Goal: Task Accomplishment & Management: Use online tool/utility

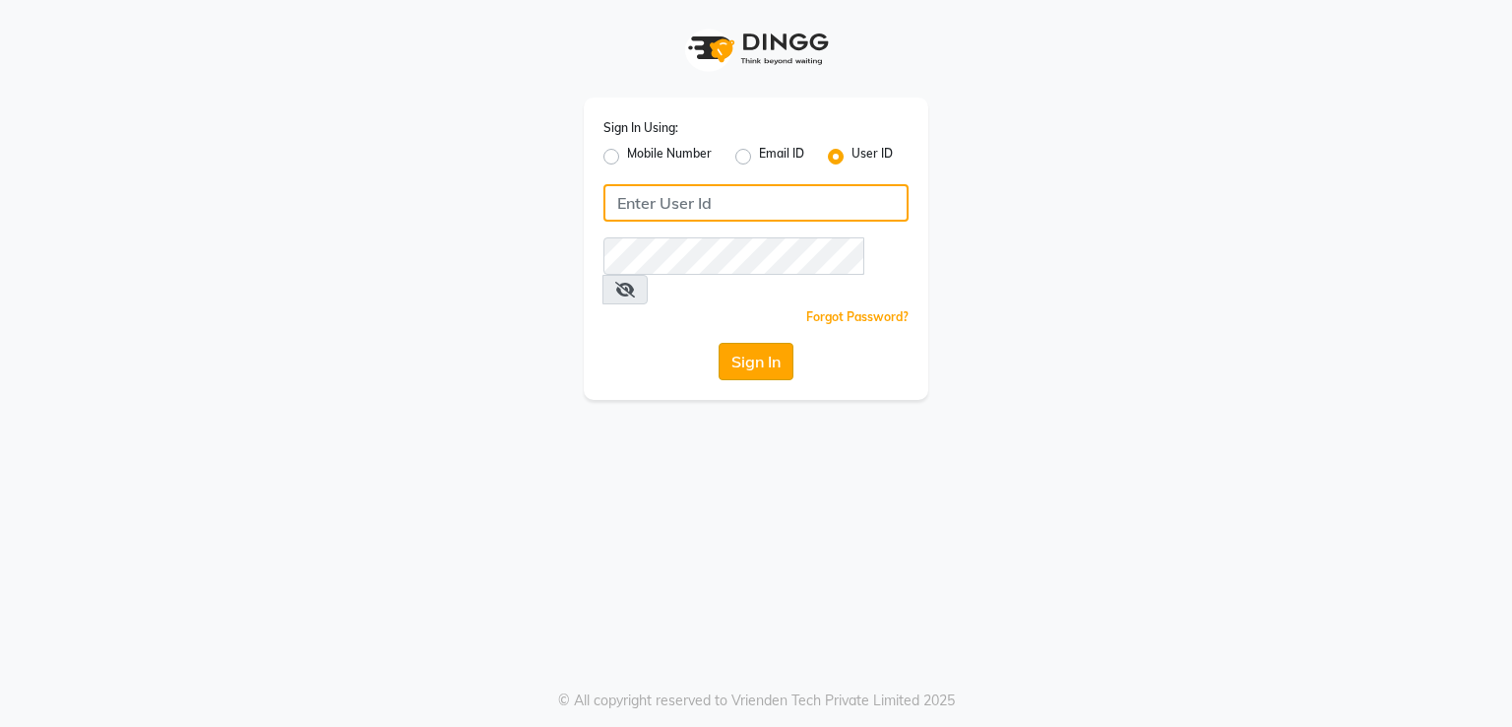
type input "[DEMOGRAPHIC_DATA]"
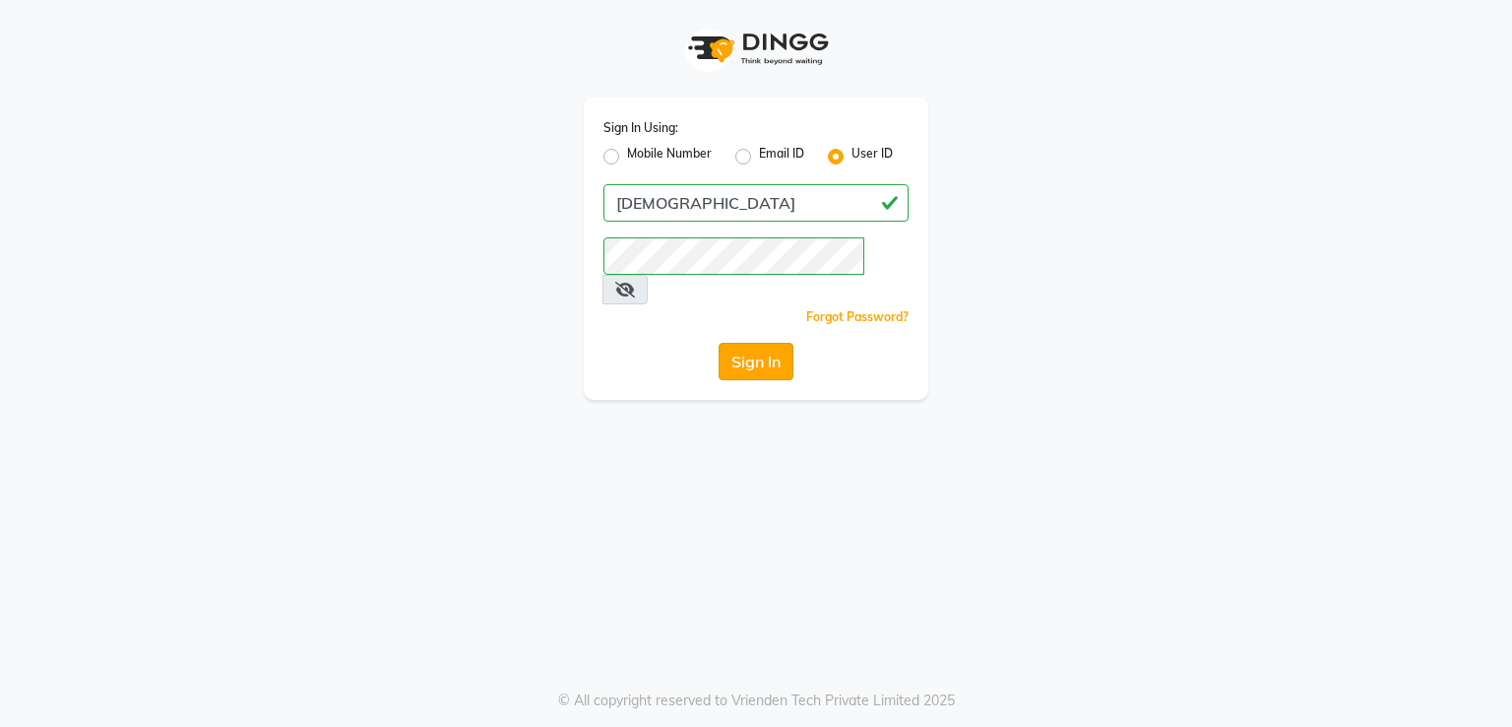
click at [762, 343] on button "Sign In" at bounding box center [756, 361] width 75 height 37
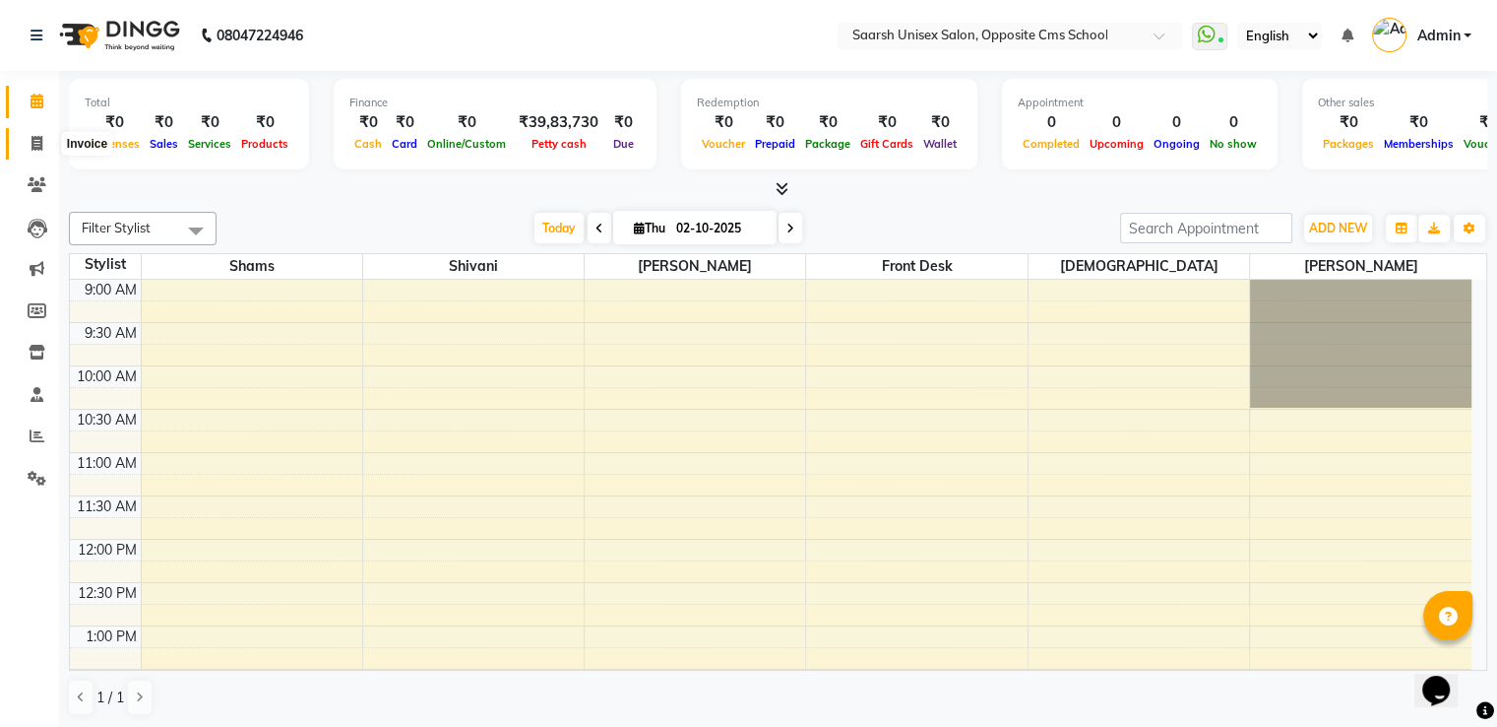
click at [44, 149] on span at bounding box center [37, 144] width 34 height 23
select select "3962"
select select "service"
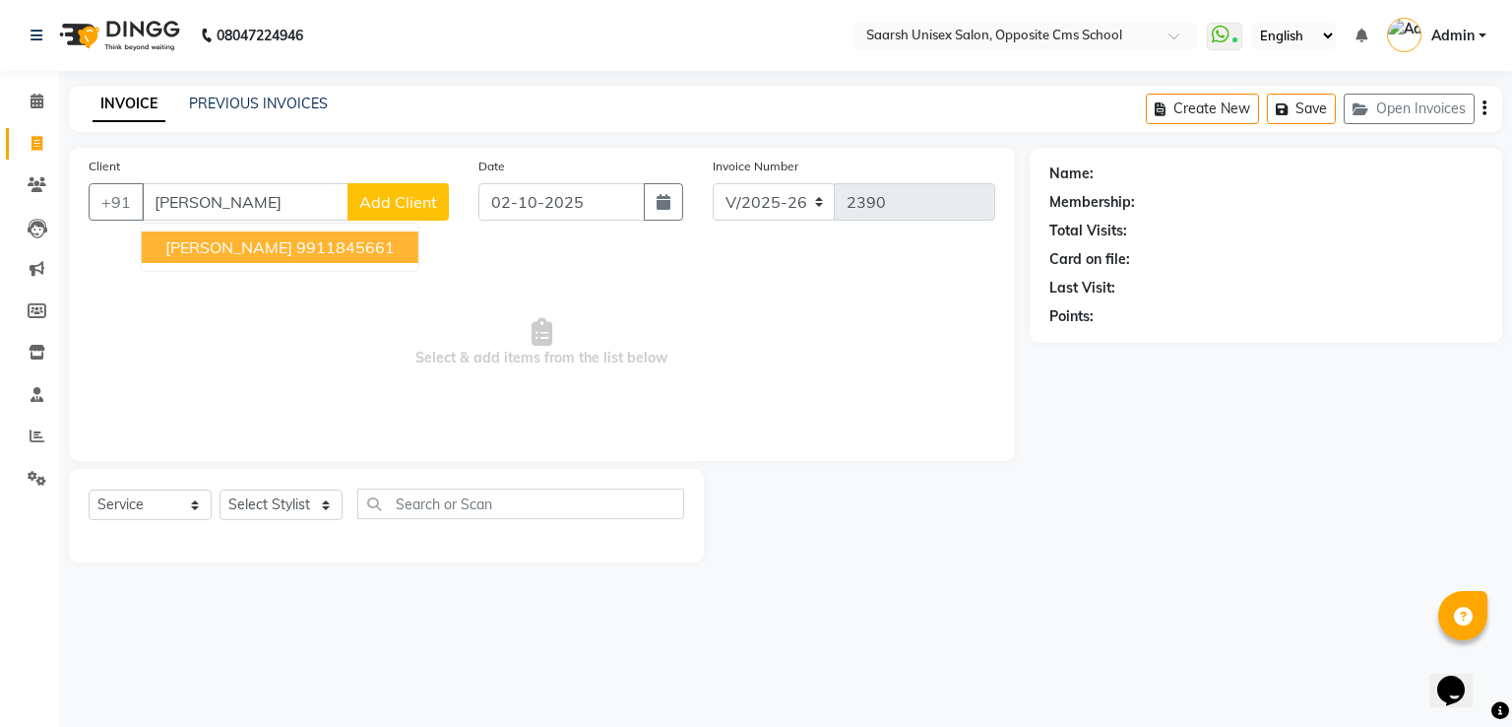
click at [226, 258] on button "[PERSON_NAME] 9911845661" at bounding box center [280, 247] width 277 height 32
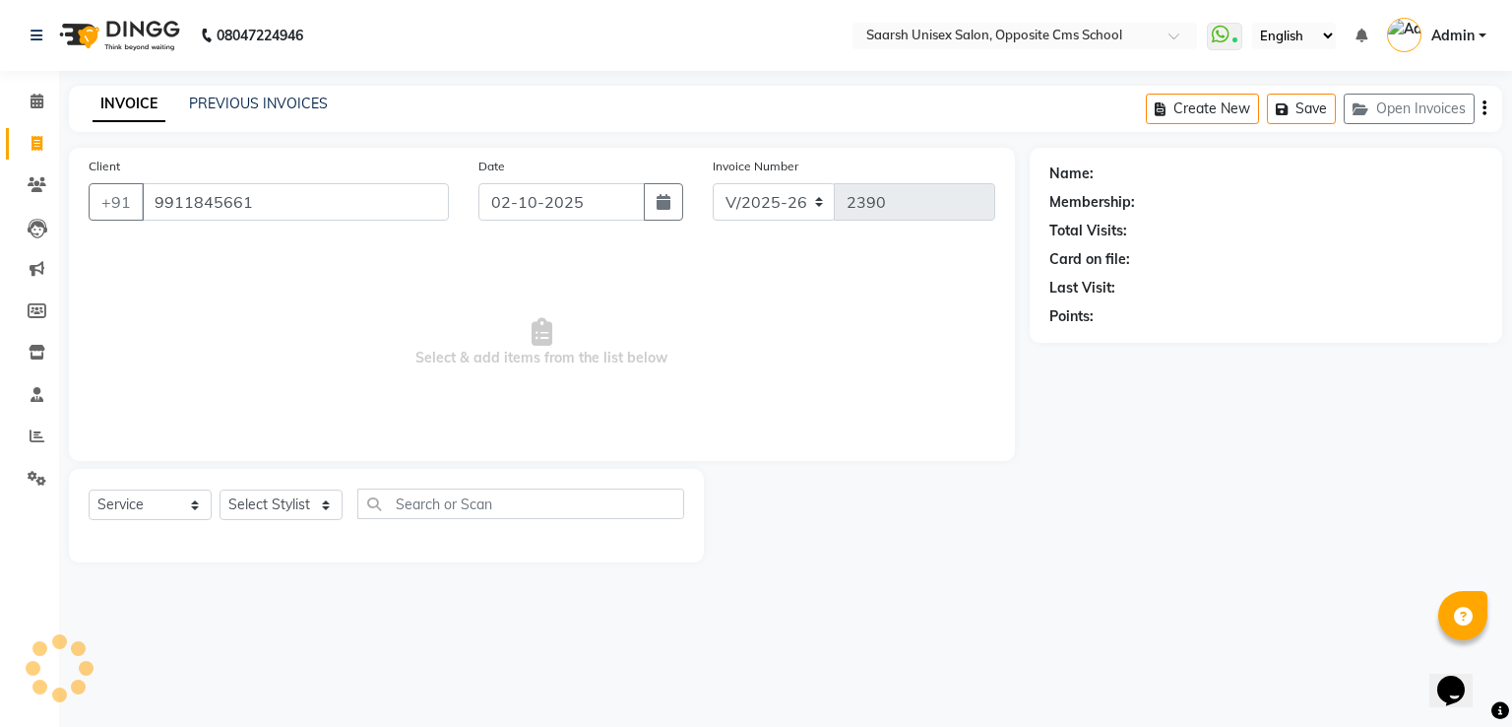
type input "9911845661"
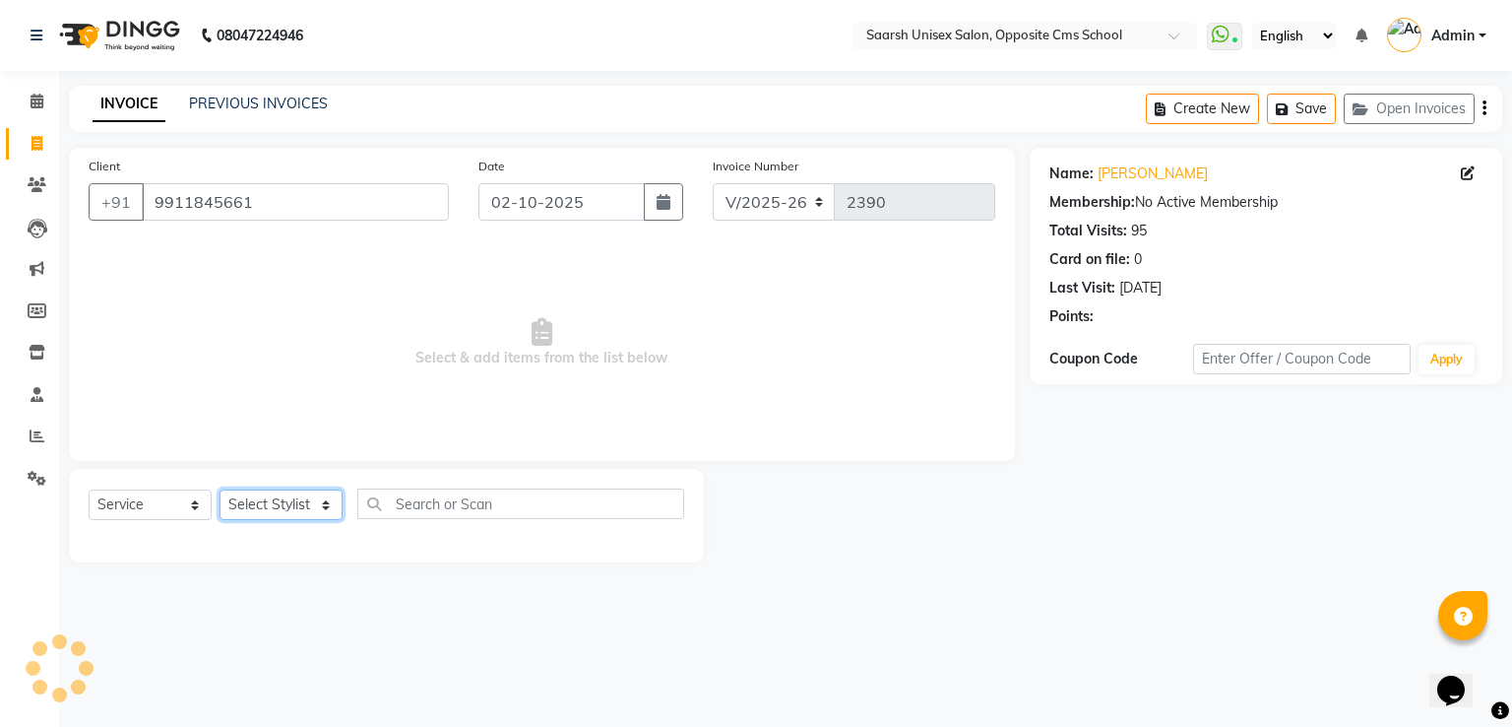
click at [256, 514] on select "Select Stylist [PERSON_NAME] Front Desk [PERSON_NAME] [PERSON_NAME] [PERSON_NAM…" at bounding box center [281, 504] width 123 height 31
select select "20641"
click at [220, 490] on select "Select Stylist [PERSON_NAME] Front Desk [PERSON_NAME] [PERSON_NAME] [PERSON_NAM…" at bounding box center [281, 504] width 123 height 31
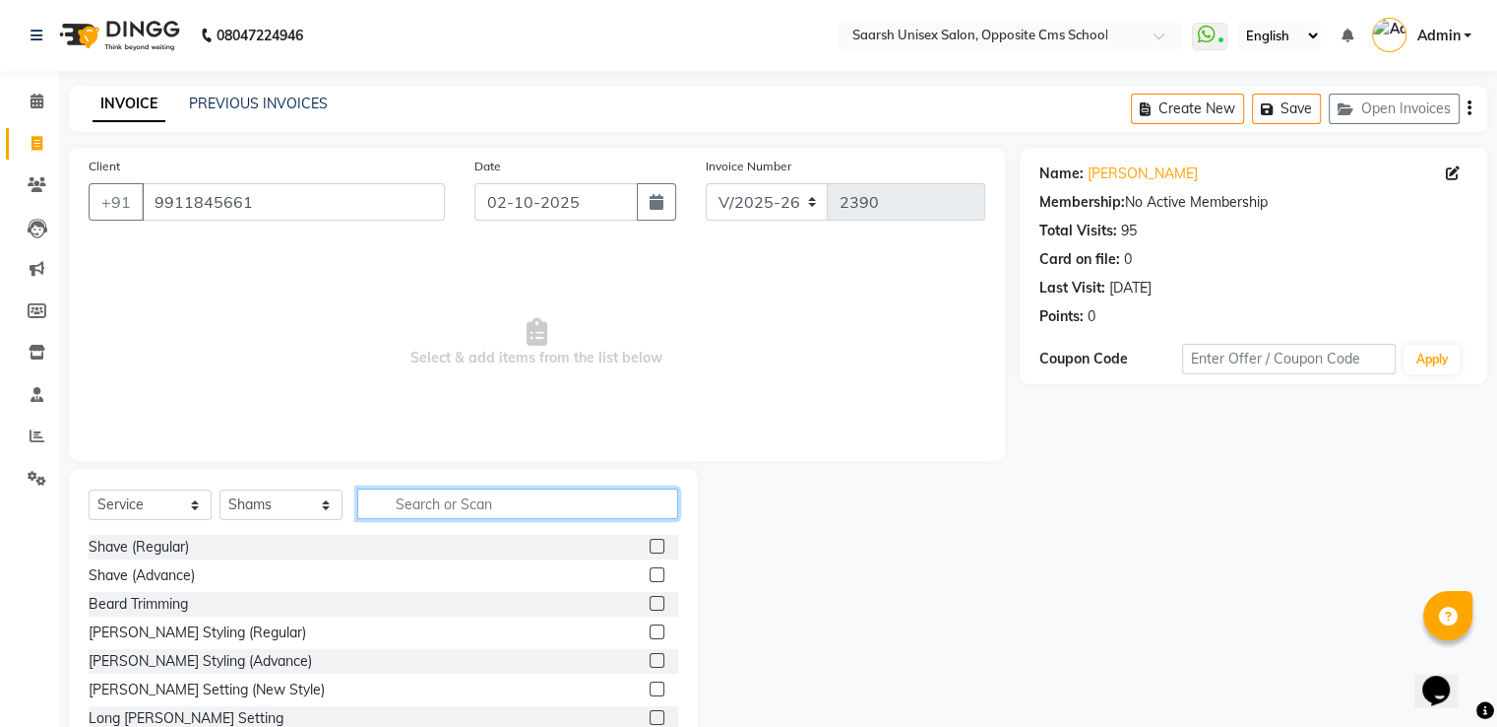
click at [455, 505] on input "text" at bounding box center [517, 503] width 321 height 31
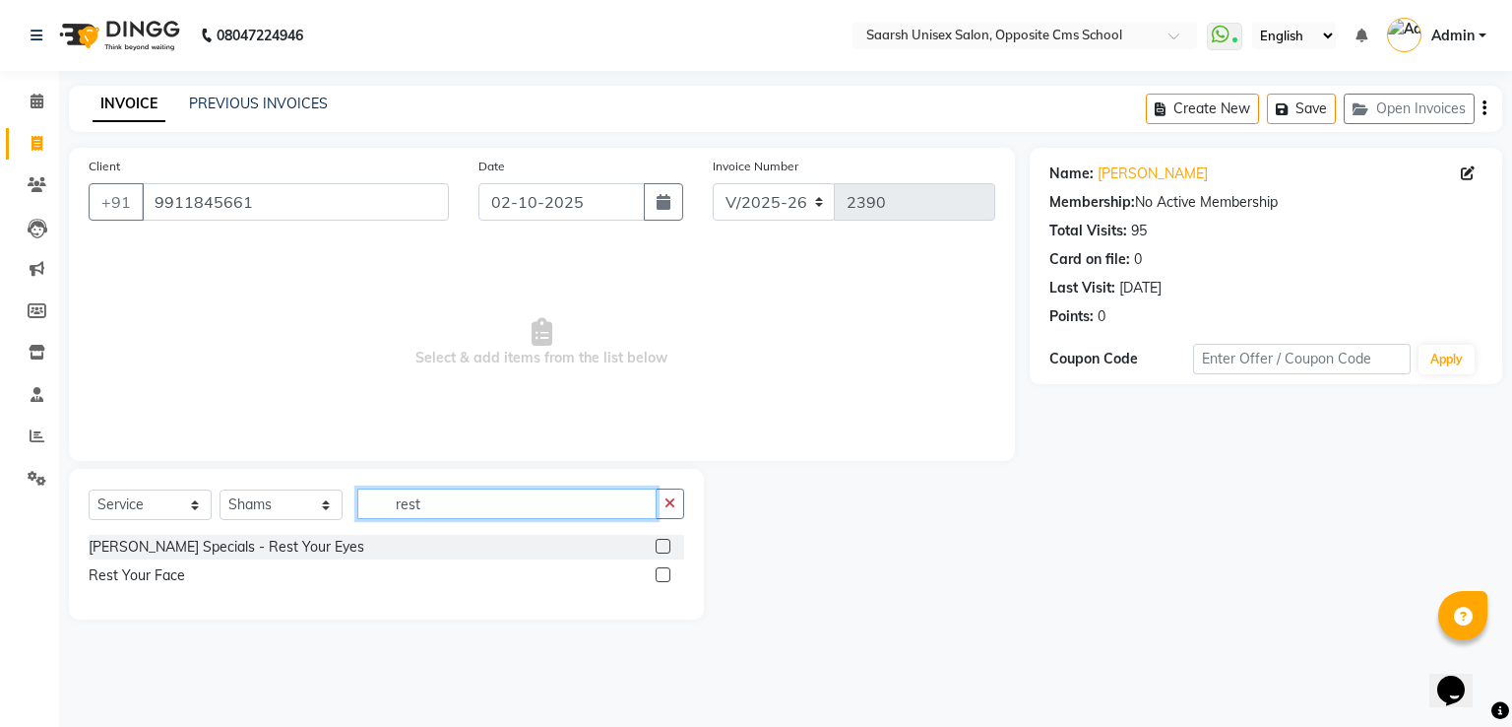
type input "rest"
click at [668, 546] on label at bounding box center [663, 546] width 15 height 15
click at [668, 546] on input "checkbox" at bounding box center [662, 546] width 13 height 13
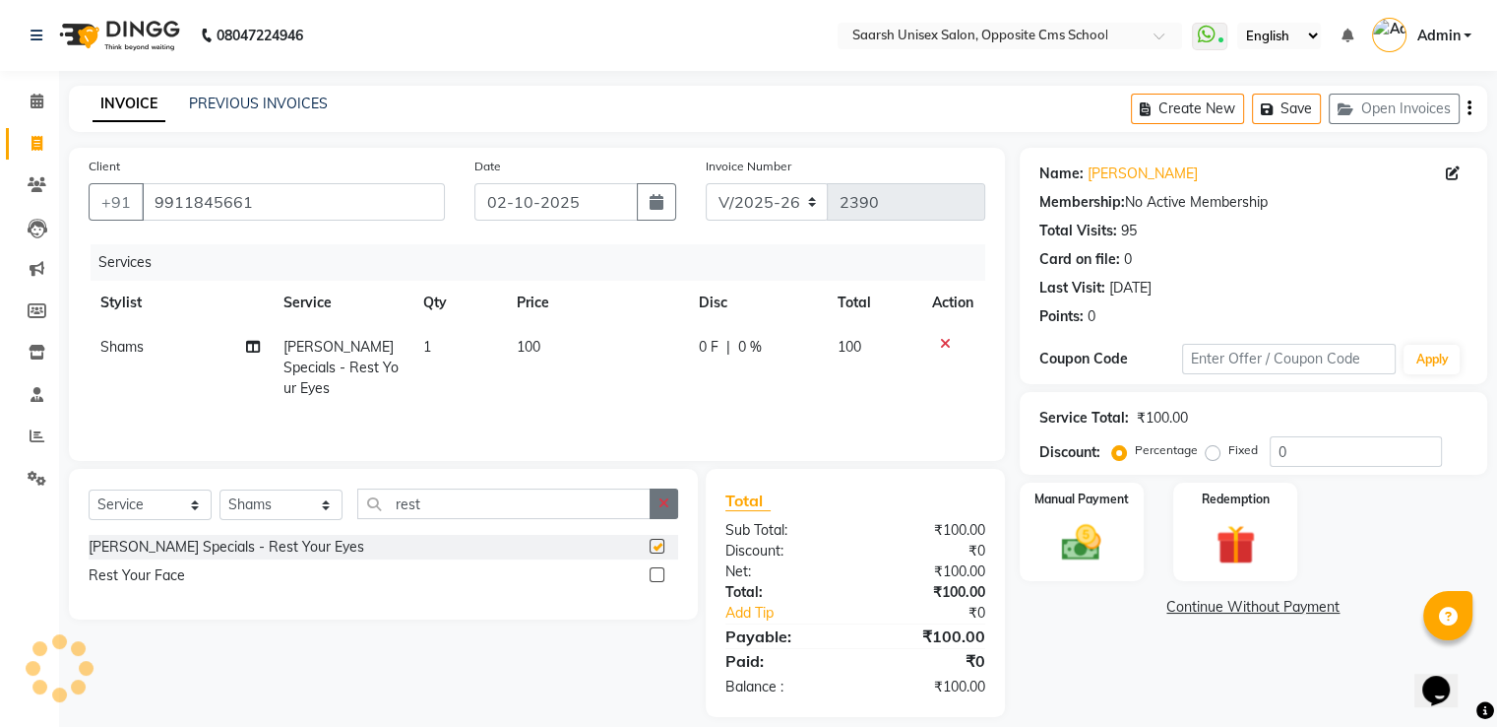
checkbox input "false"
click at [667, 506] on icon "button" at bounding box center [664, 503] width 11 height 14
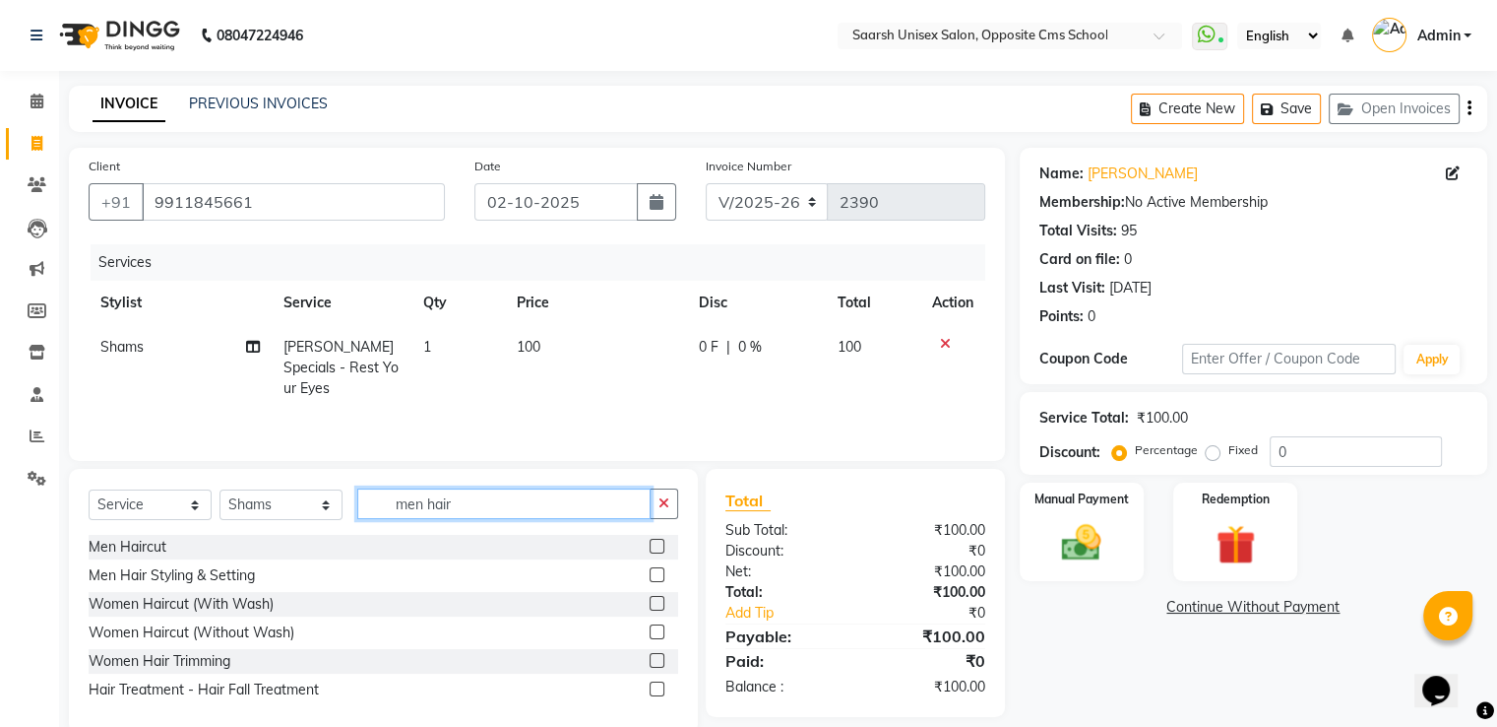
type input "men hair"
click at [657, 542] on label at bounding box center [657, 546] width 15 height 15
click at [657, 542] on input "checkbox" at bounding box center [656, 546] width 13 height 13
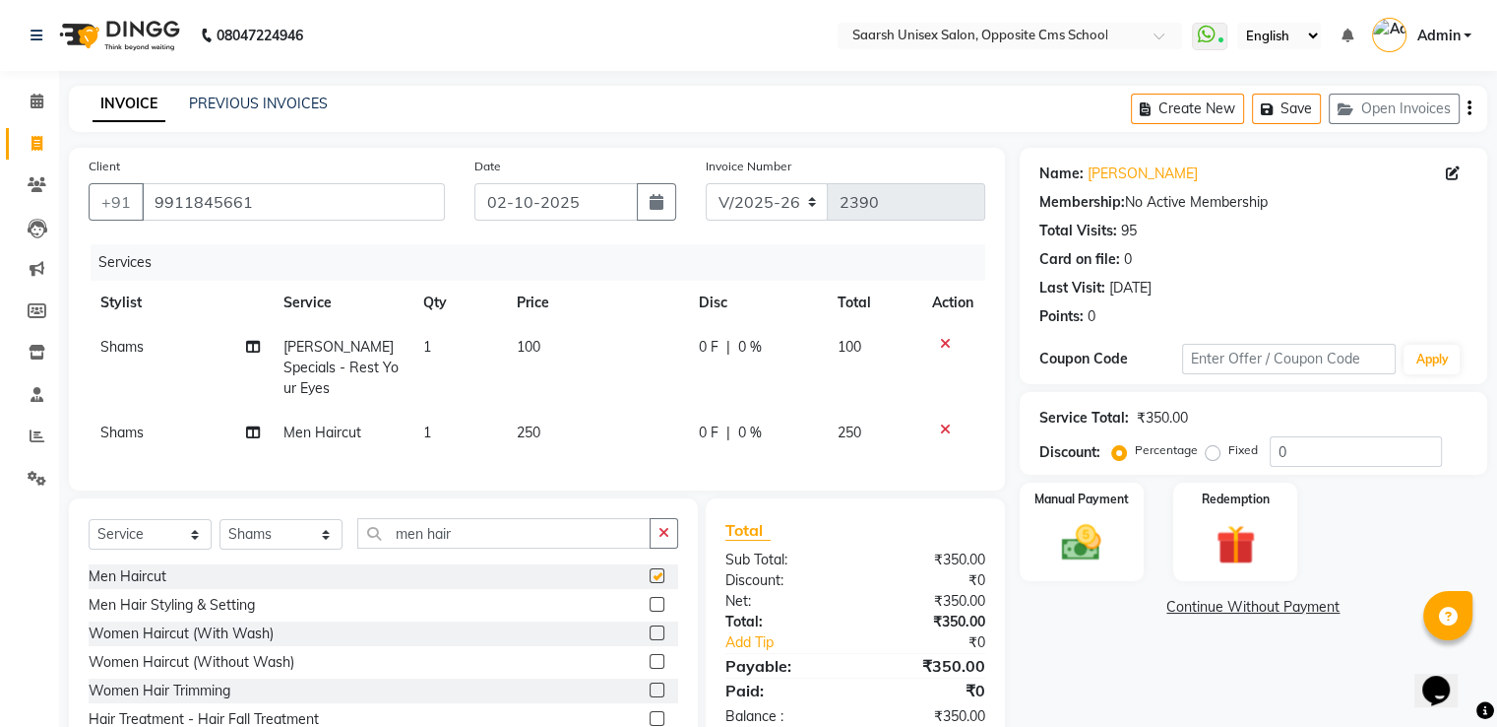
checkbox input "false"
click at [533, 528] on input "men hair" at bounding box center [503, 533] width 293 height 31
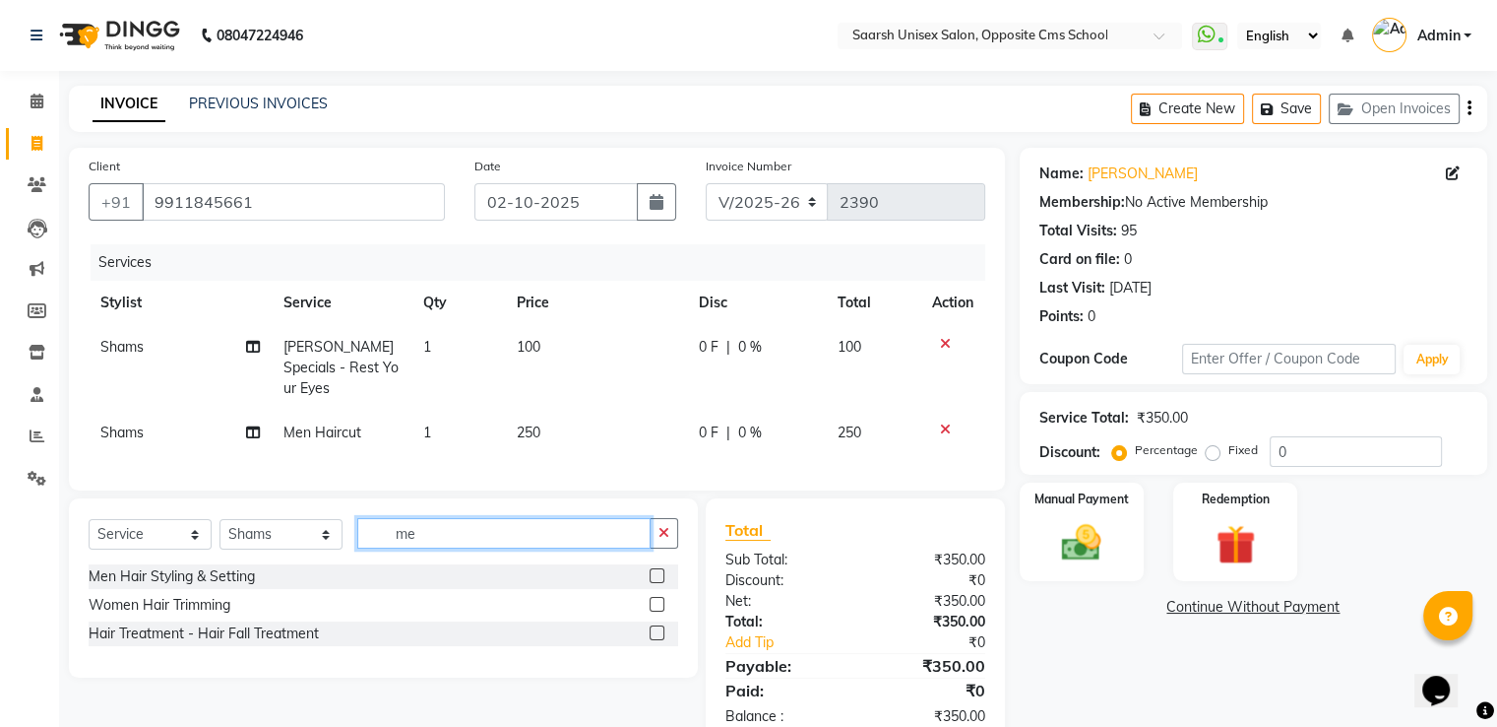
type input "m"
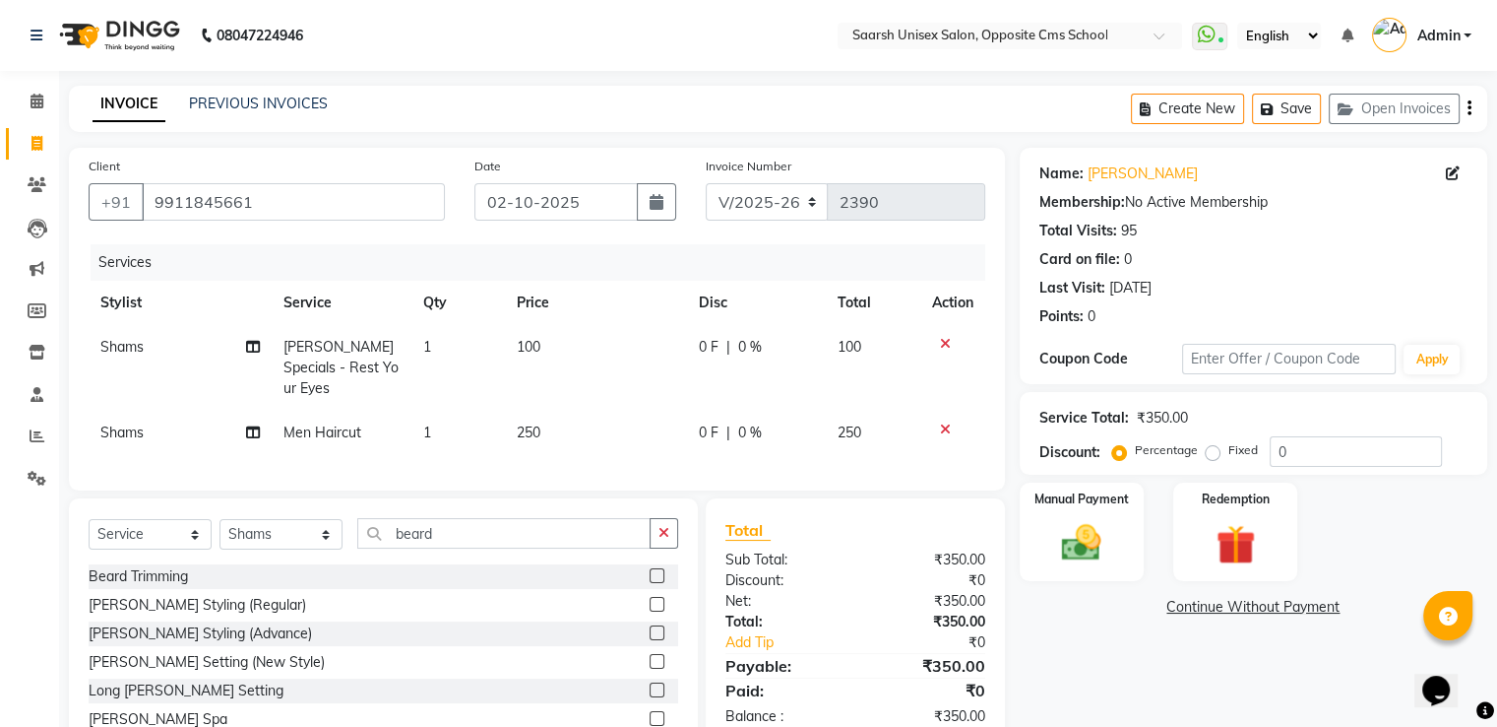
click at [945, 422] on icon at bounding box center [945, 429] width 11 height 14
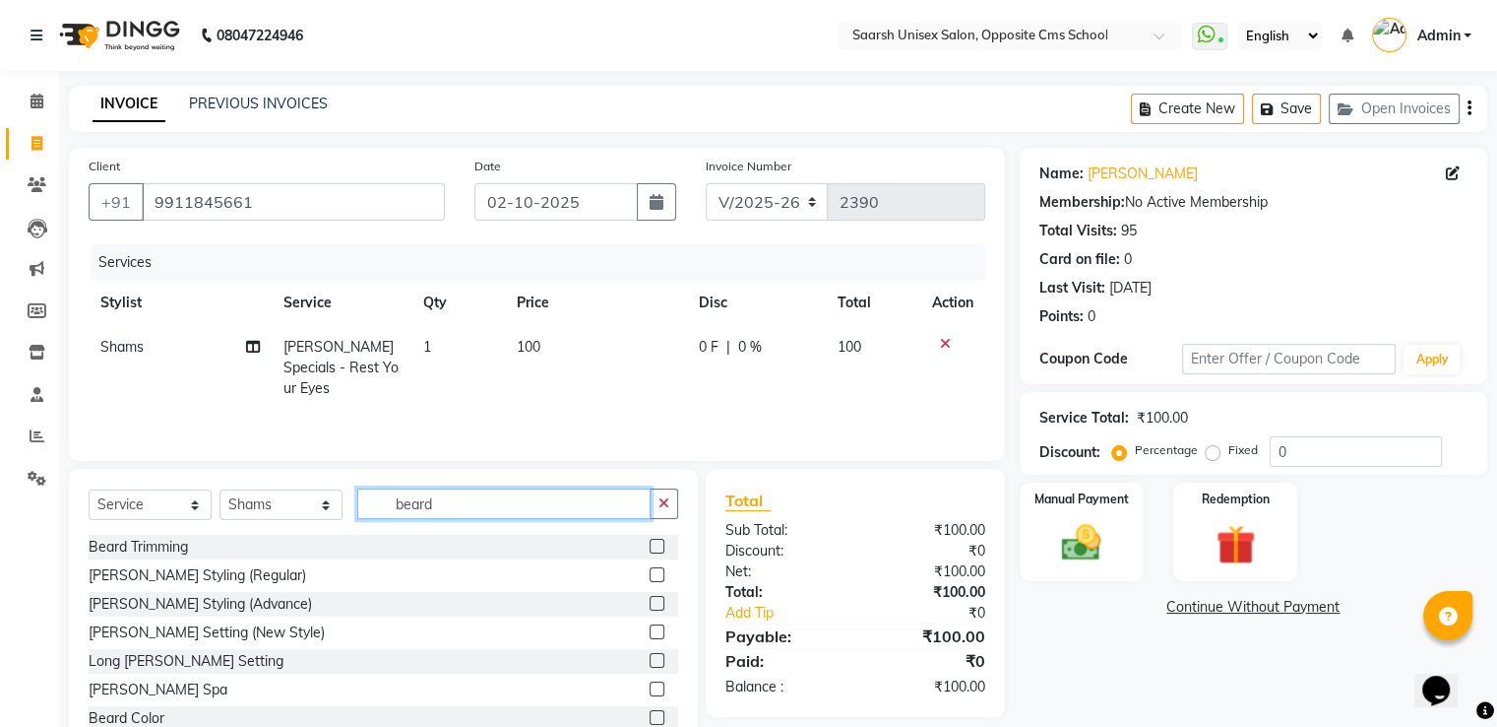
click at [587, 500] on input "beard" at bounding box center [503, 503] width 293 height 31
type input "b"
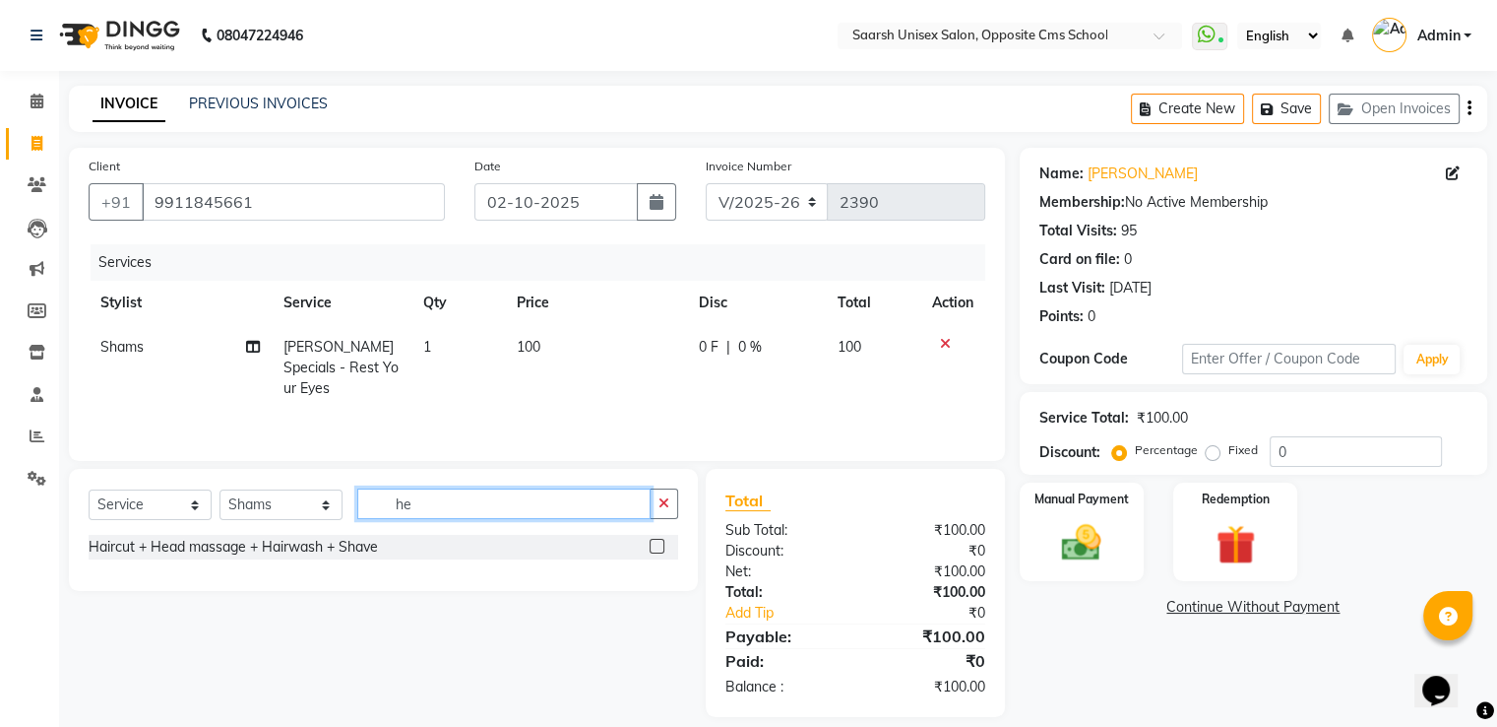
type input "h"
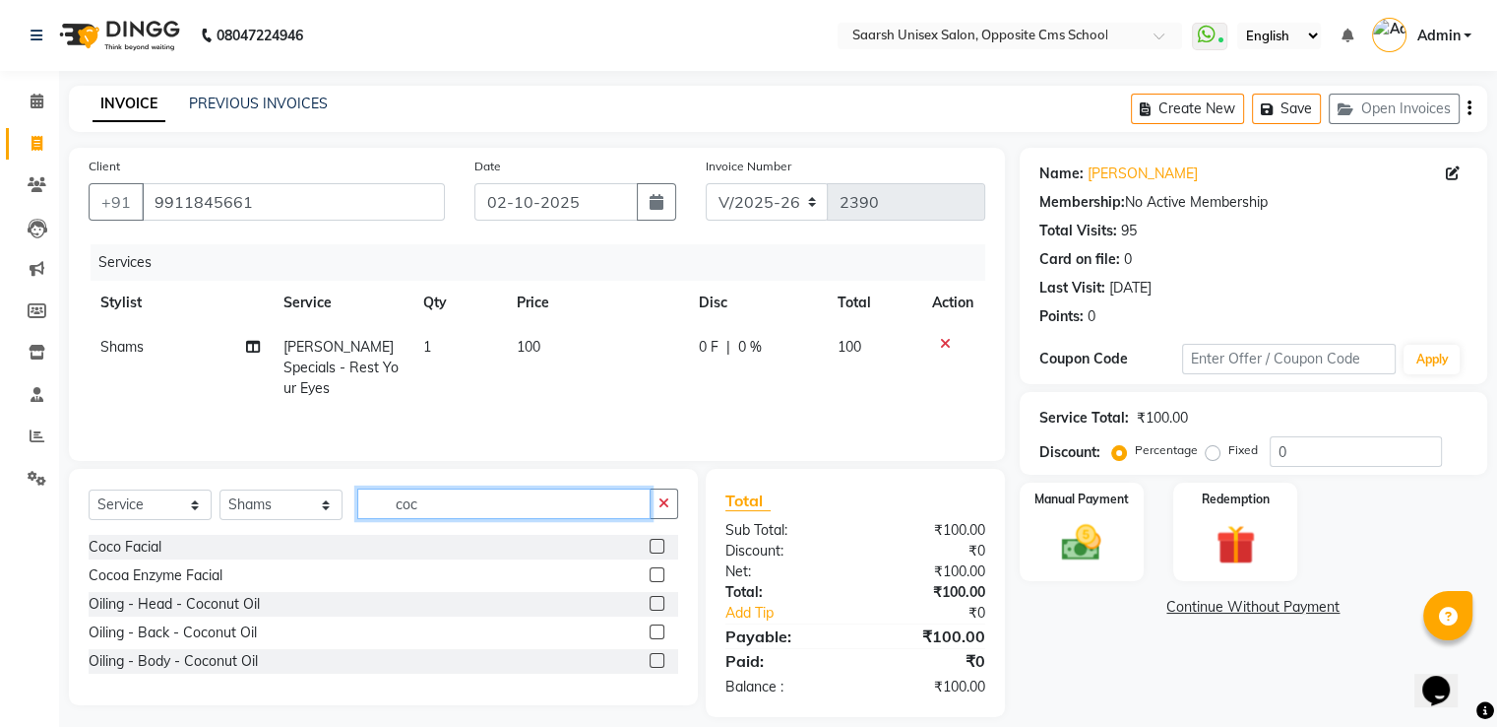
type input "coc"
click at [653, 602] on label at bounding box center [657, 603] width 15 height 15
click at [653, 602] on input "checkbox" at bounding box center [656, 604] width 13 height 13
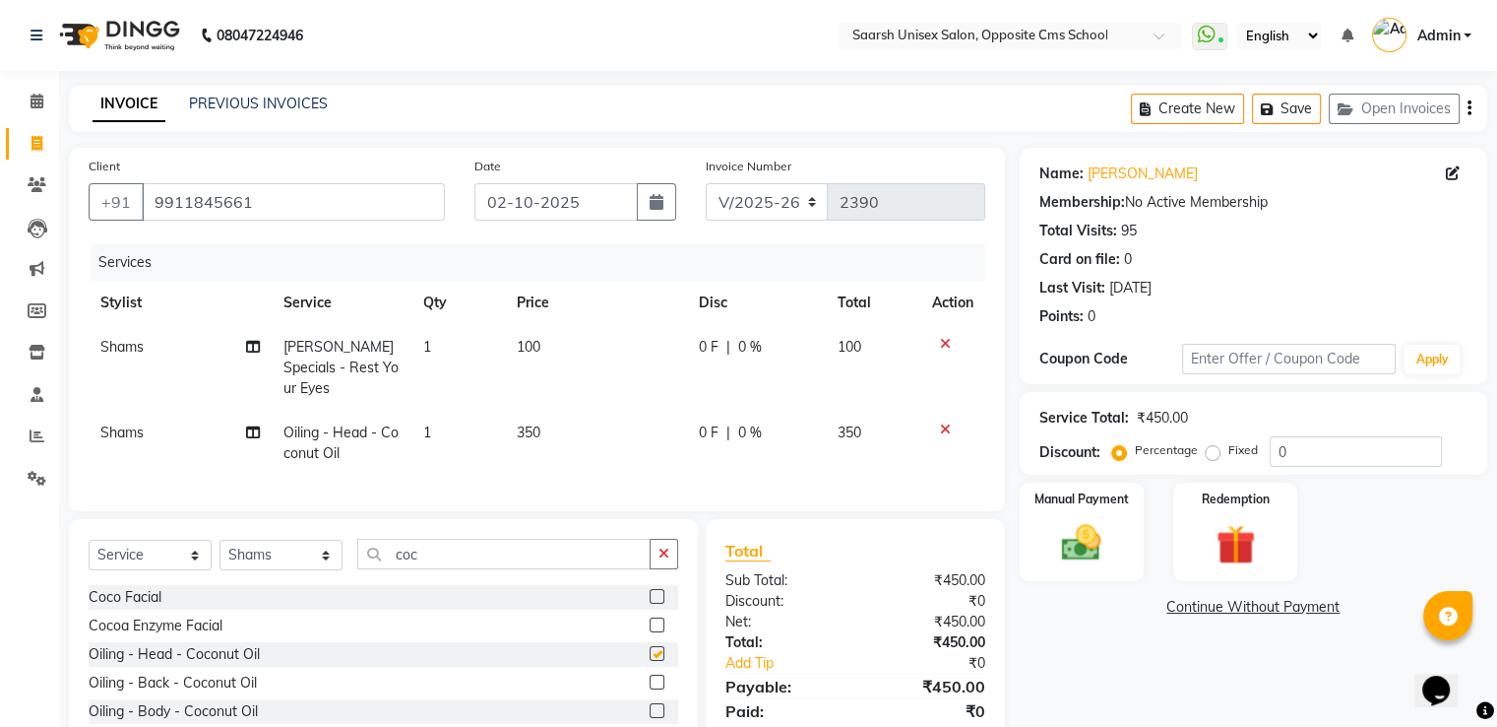
checkbox input "false"
click at [555, 544] on input "coc" at bounding box center [503, 554] width 293 height 31
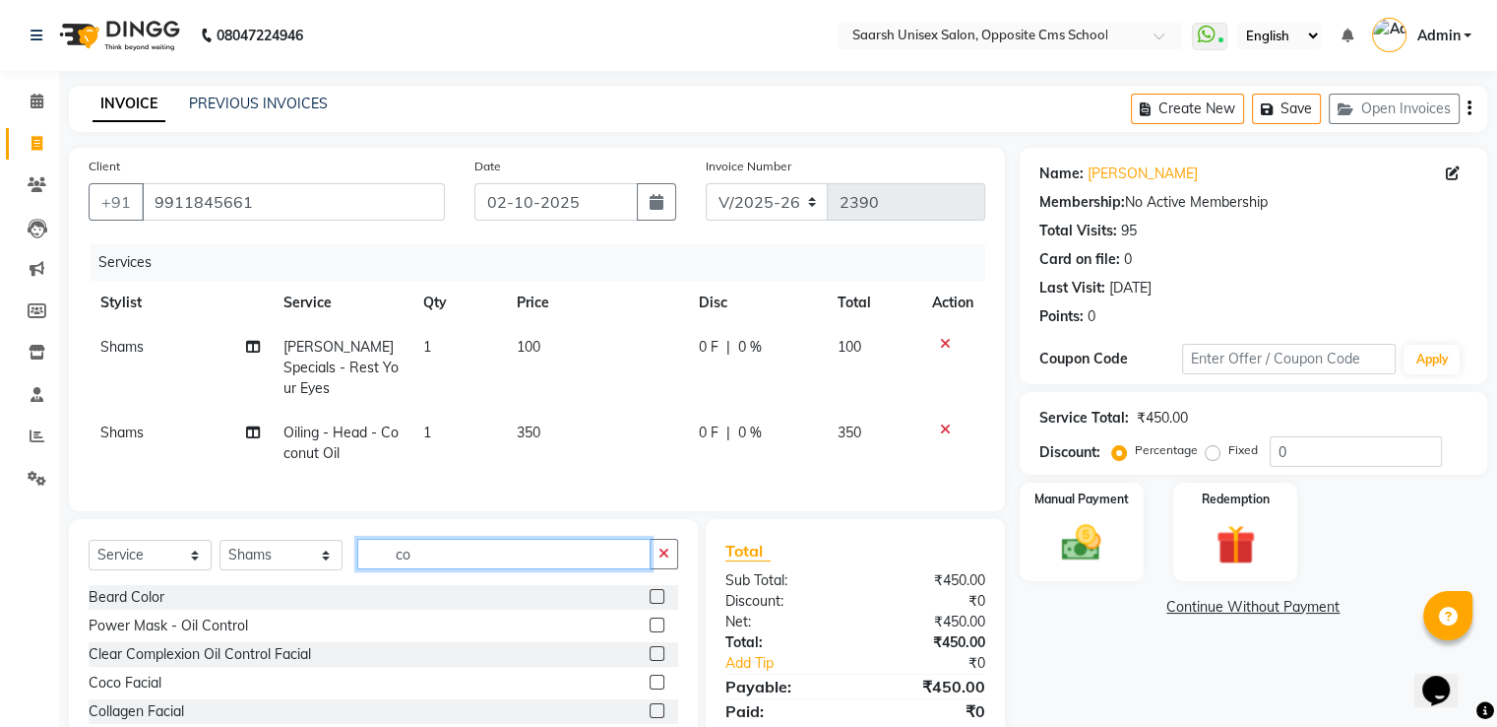
type input "c"
type input "="
type input "[PERSON_NAME]"
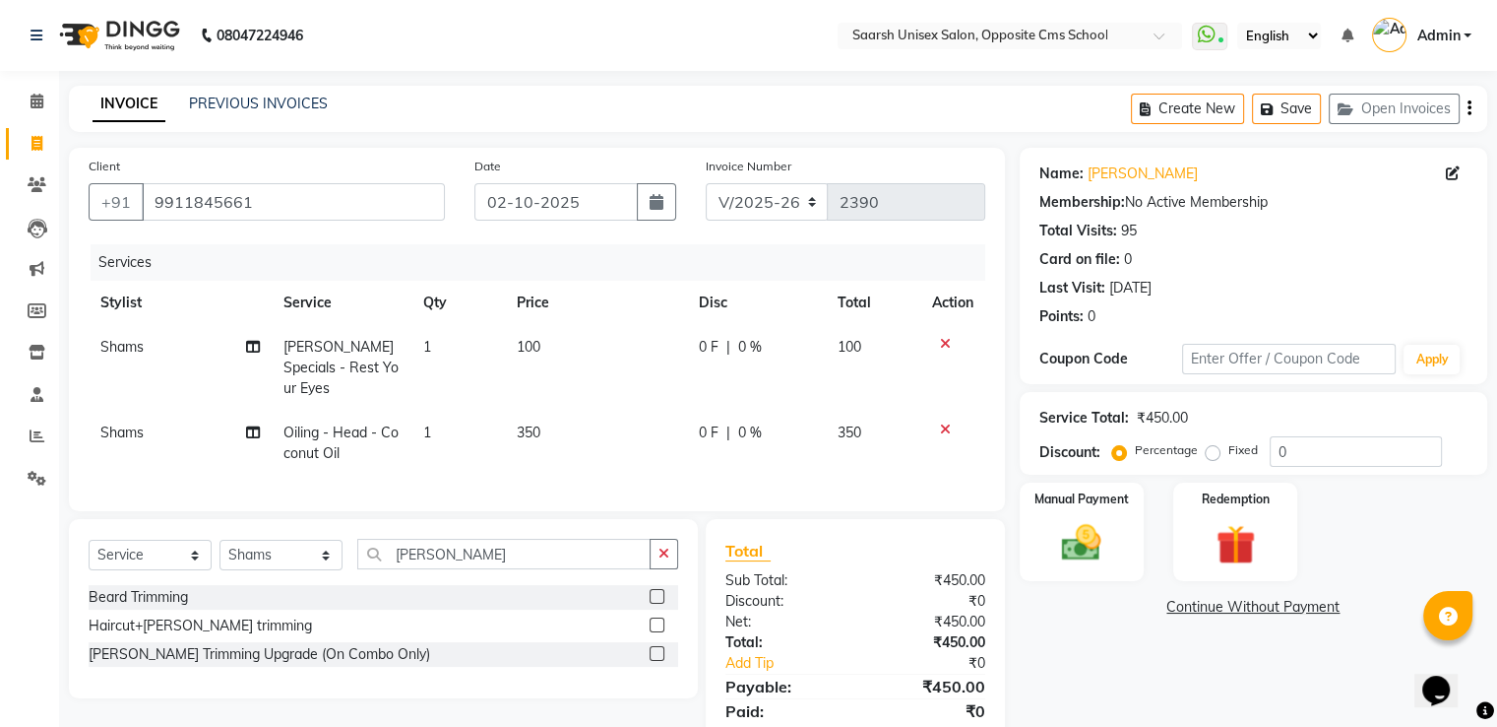
click at [657, 589] on label at bounding box center [657, 596] width 15 height 15
click at [657, 591] on input "checkbox" at bounding box center [656, 597] width 13 height 13
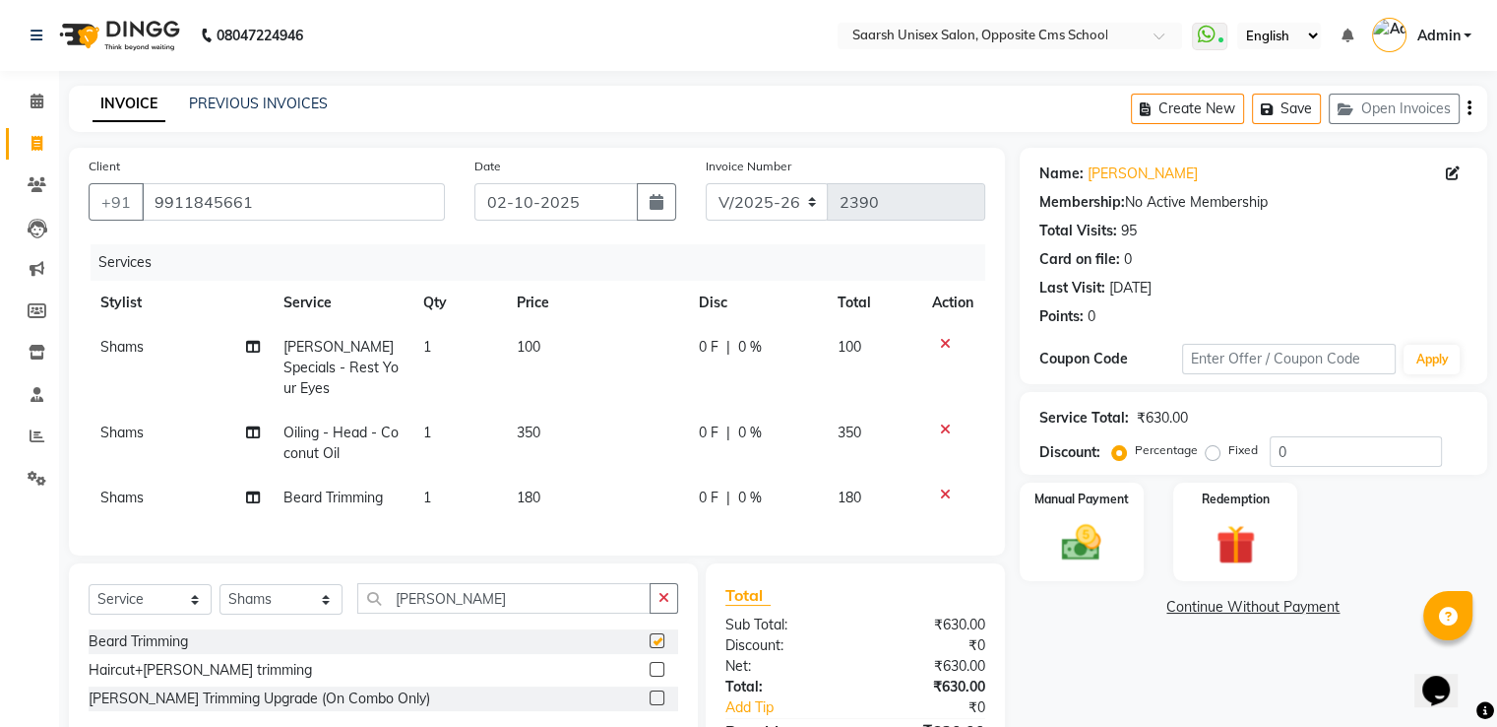
checkbox input "false"
click at [1063, 511] on div "Manual Payment" at bounding box center [1081, 530] width 129 height 101
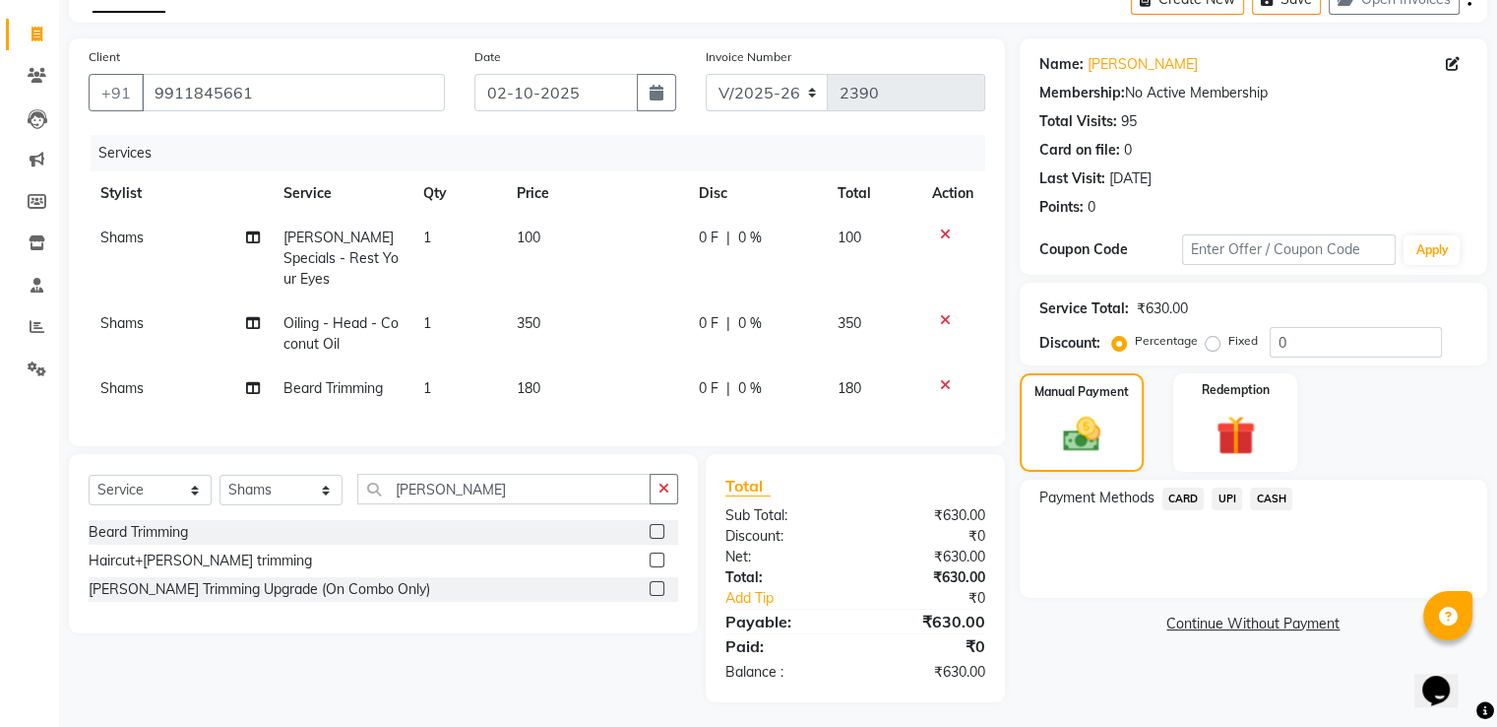
click at [1232, 496] on span "UPI" at bounding box center [1227, 498] width 31 height 23
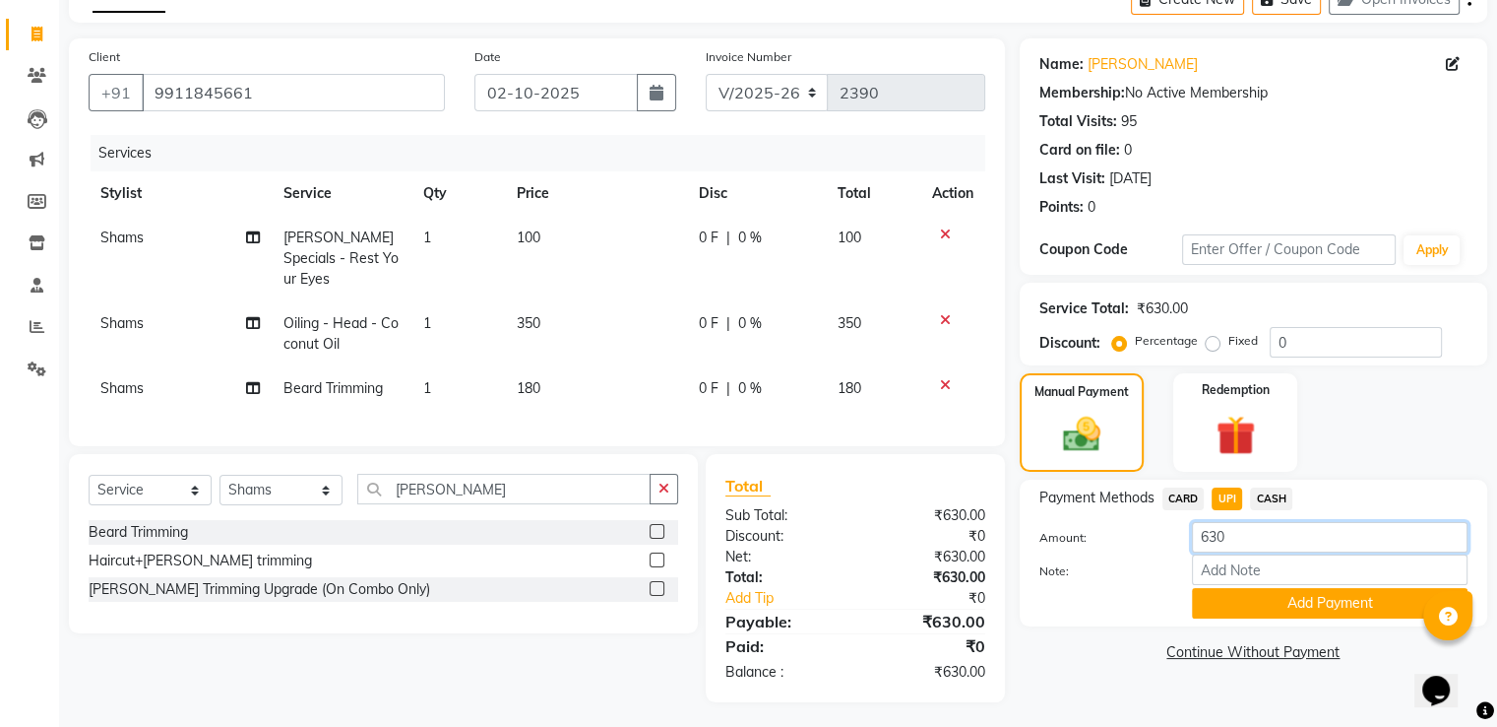
click at [1233, 525] on input "630" at bounding box center [1330, 537] width 276 height 31
type input "680"
click at [1252, 608] on button "Add Payment" at bounding box center [1330, 603] width 276 height 31
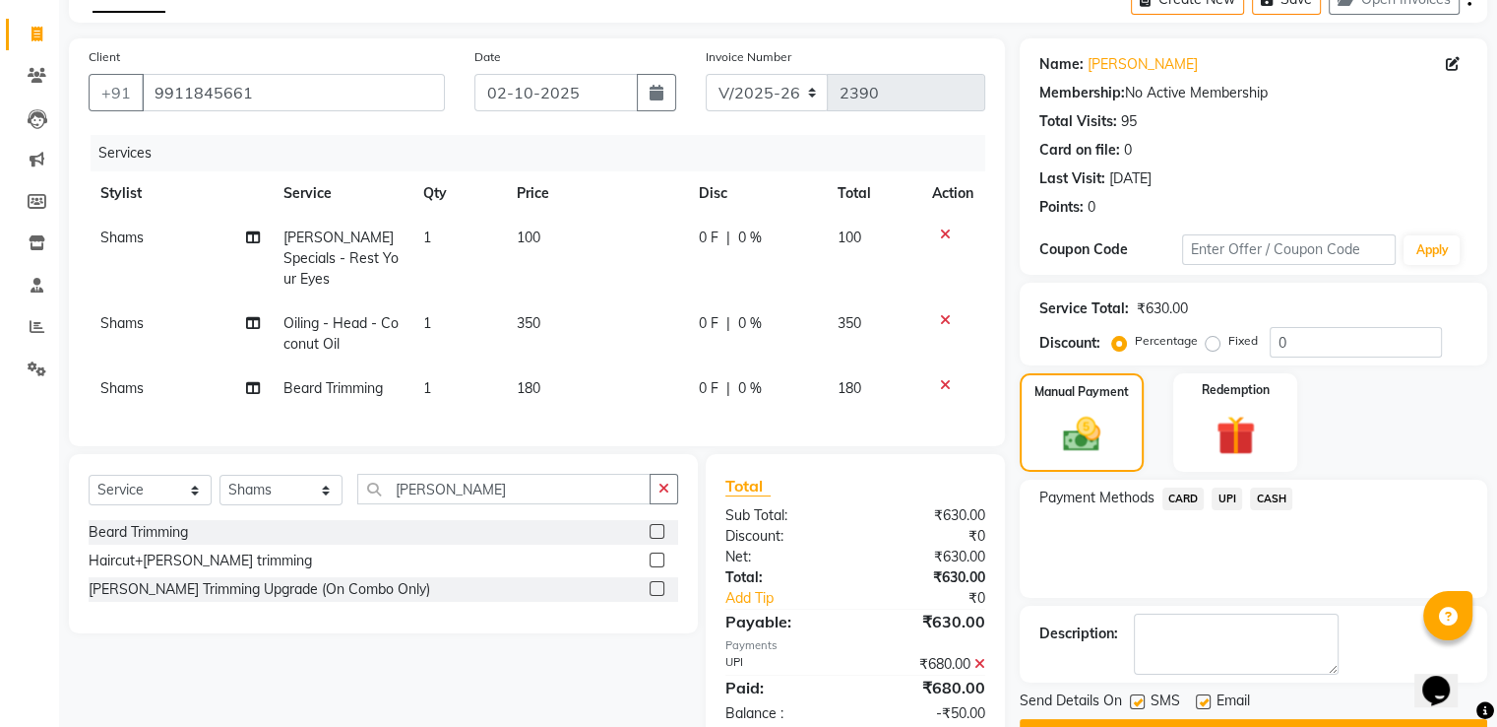
scroll to position [166, 0]
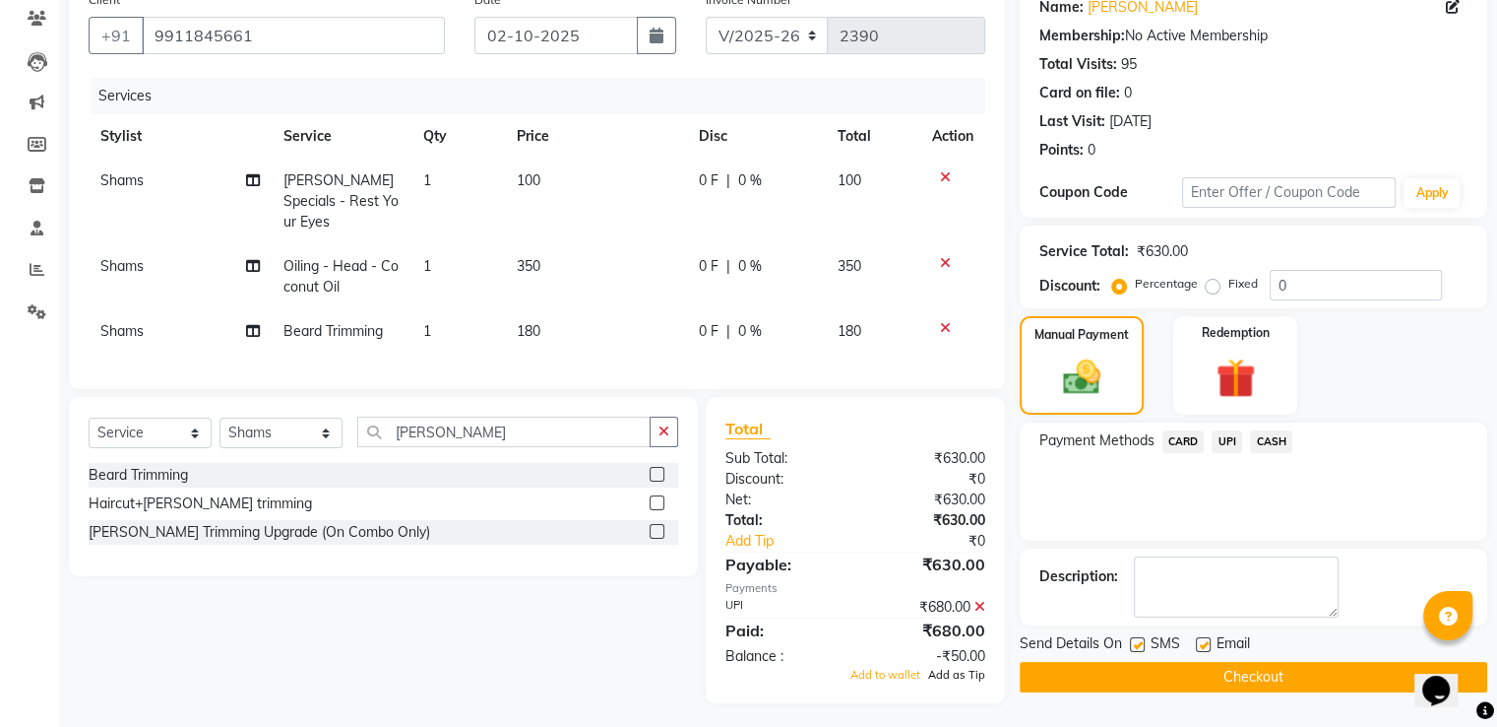
click at [965, 667] on span "Add as Tip" at bounding box center [956, 674] width 57 height 14
click at [1135, 684] on button "Checkout" at bounding box center [1254, 677] width 468 height 31
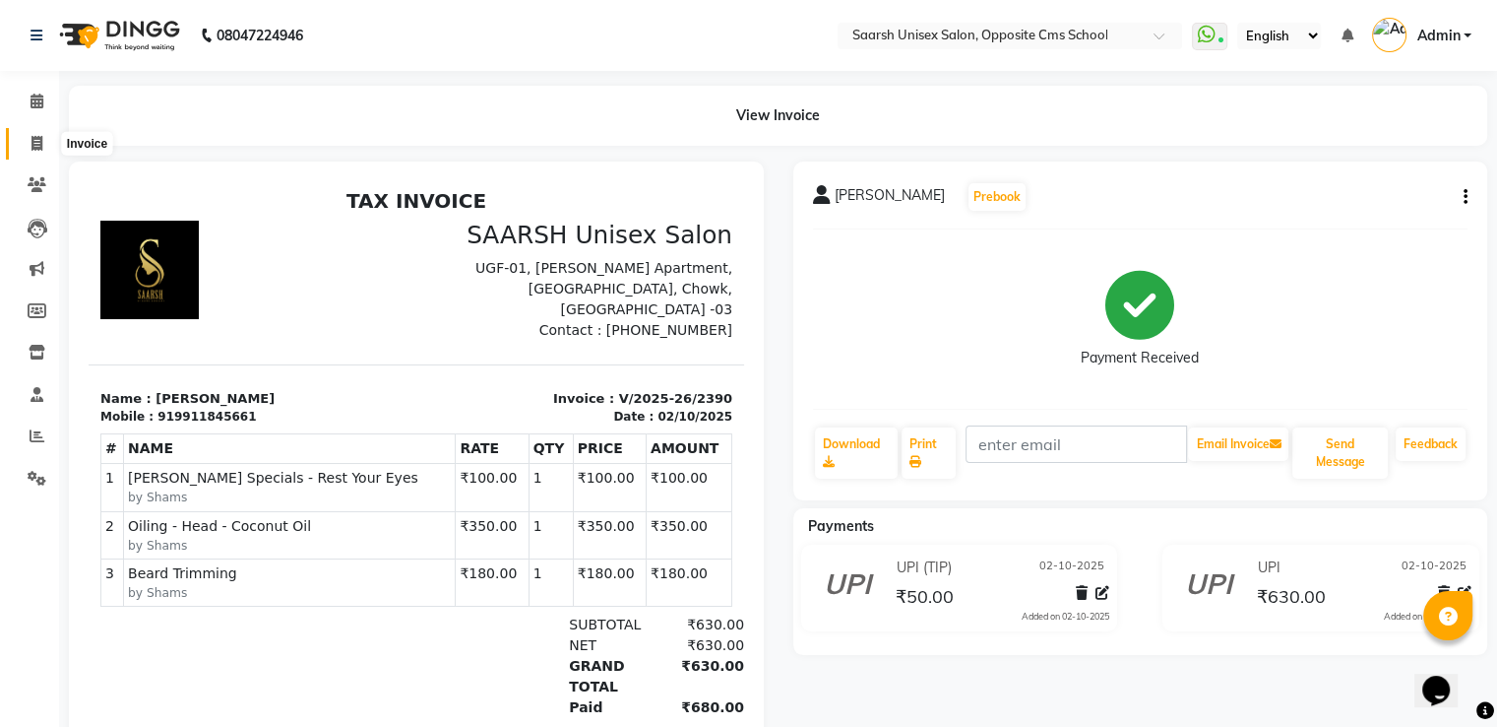
click at [43, 143] on span at bounding box center [37, 144] width 34 height 23
select select "service"
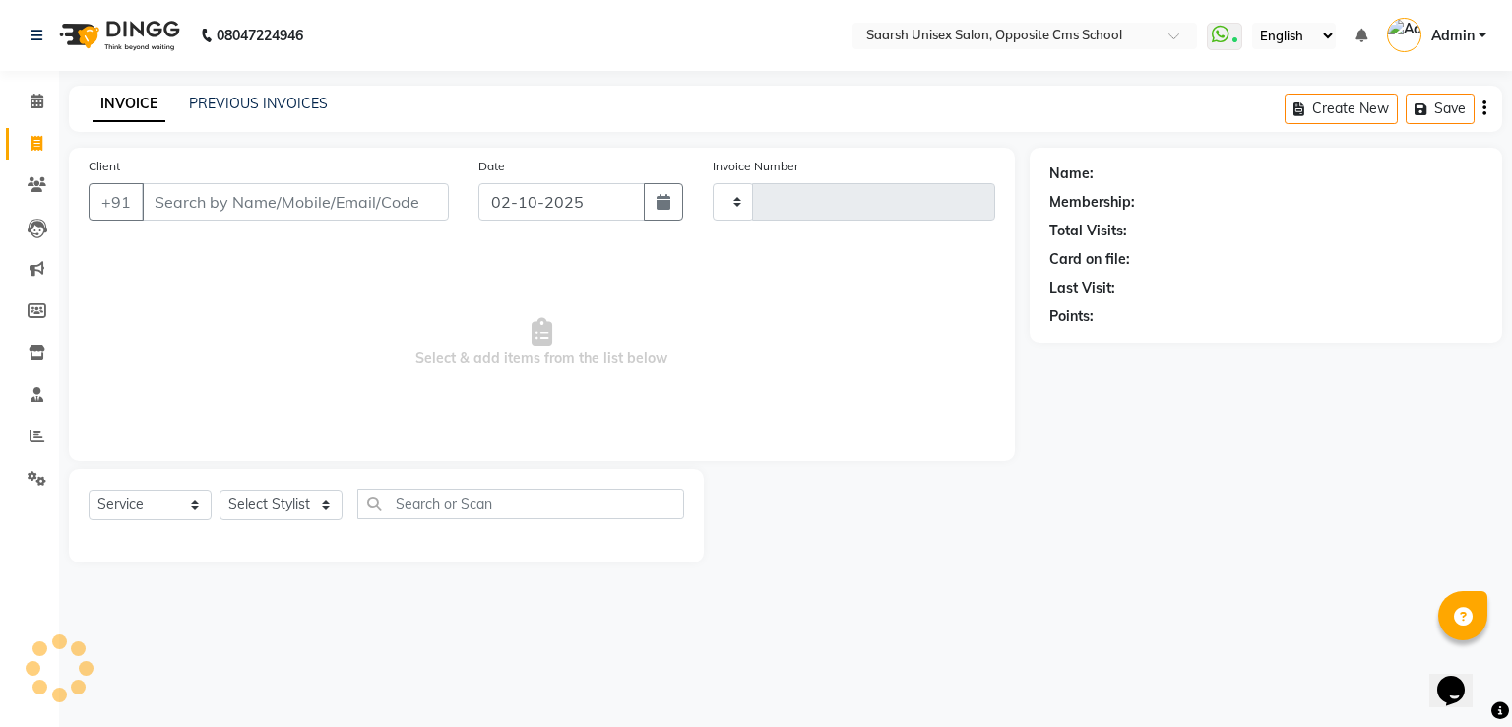
type input "2391"
select select "3962"
click at [260, 99] on link "PREVIOUS INVOICES" at bounding box center [258, 104] width 139 height 18
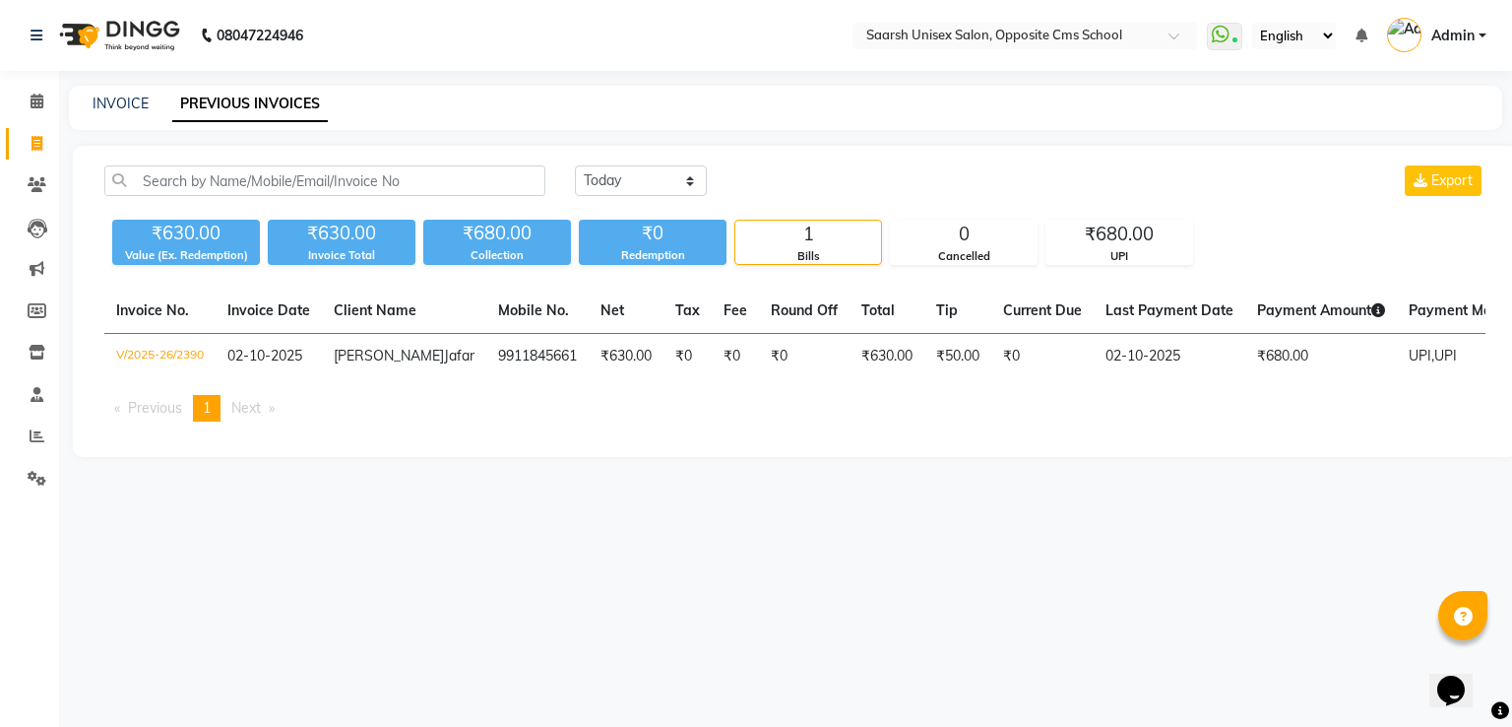
click at [132, 115] on div "INVOICE PREVIOUS INVOICES" at bounding box center [785, 108] width 1433 height 44
click at [132, 109] on link "INVOICE" at bounding box center [121, 104] width 56 height 18
select select "service"
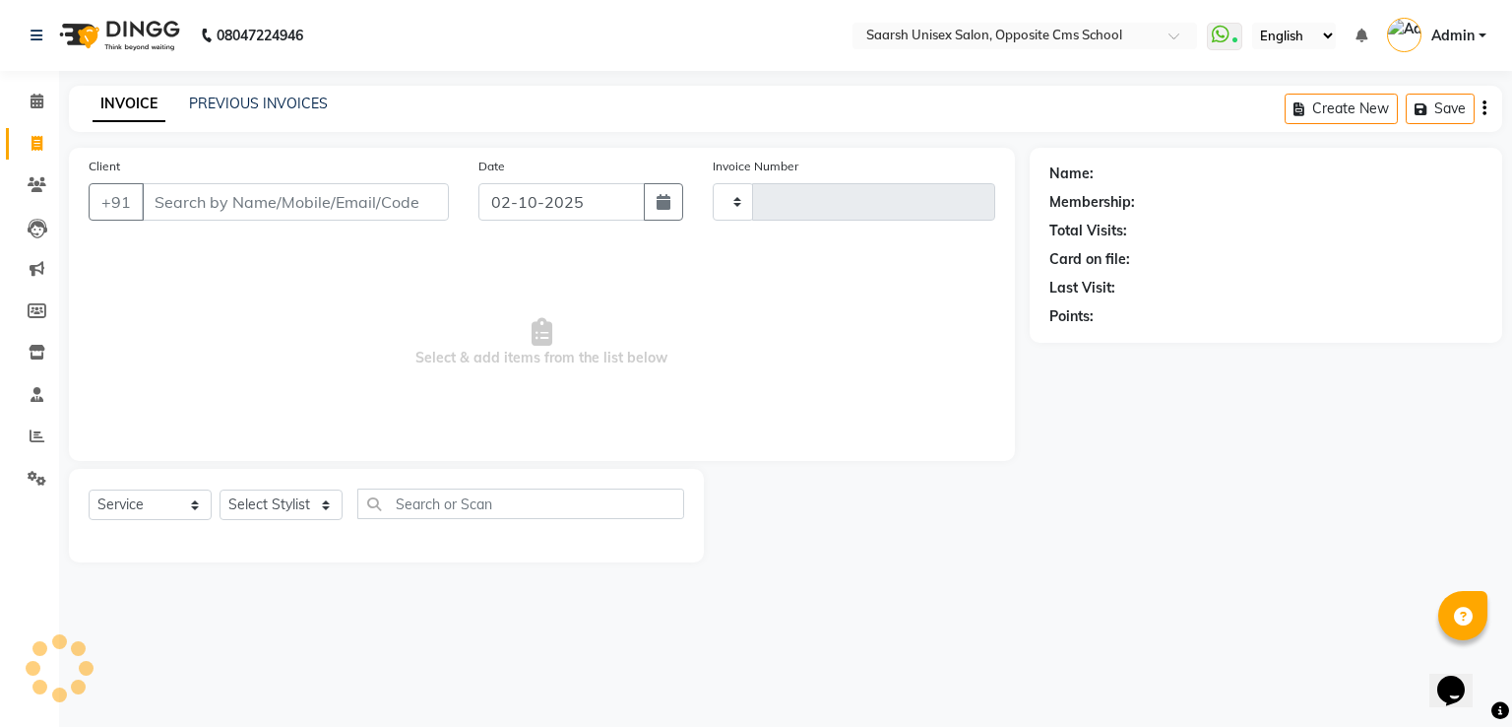
type input "2391"
select select "3962"
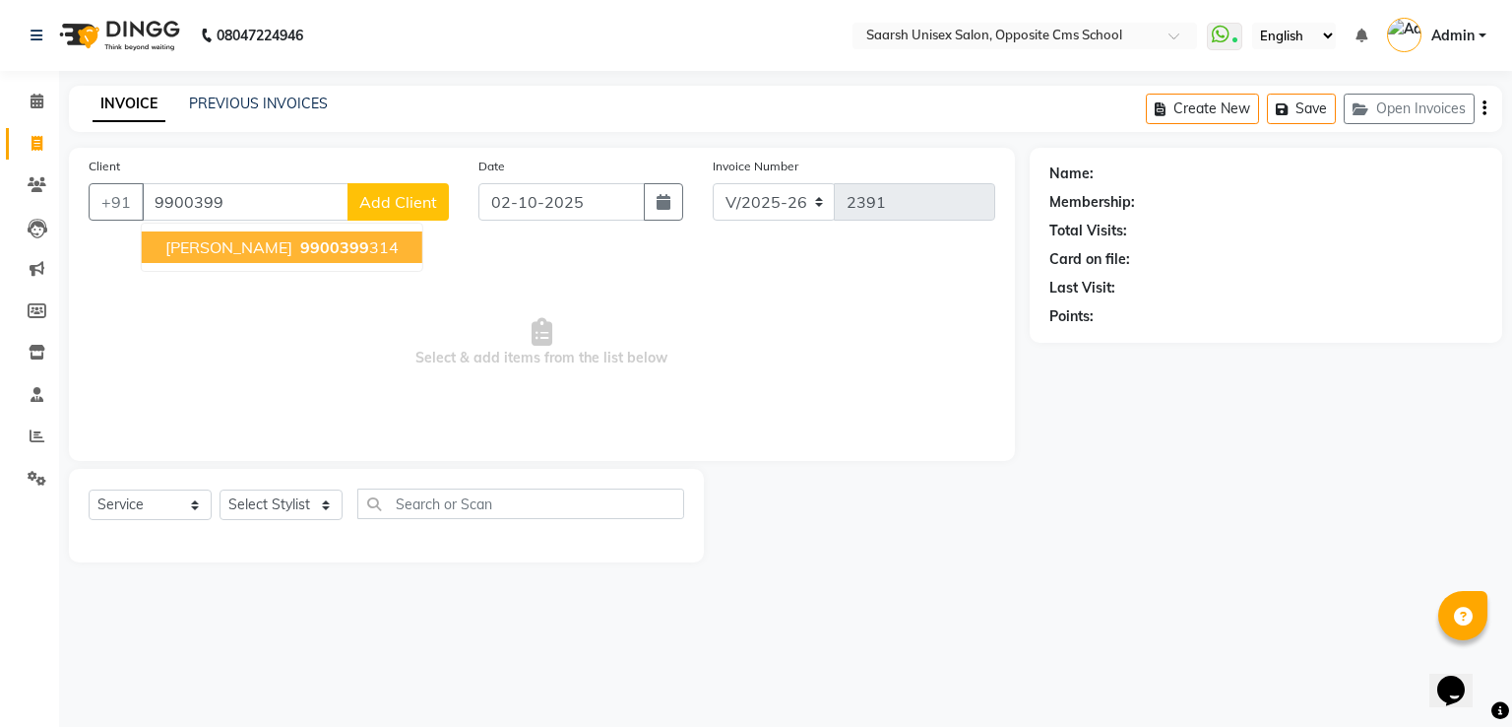
click at [264, 242] on span "[PERSON_NAME]" at bounding box center [228, 247] width 127 height 20
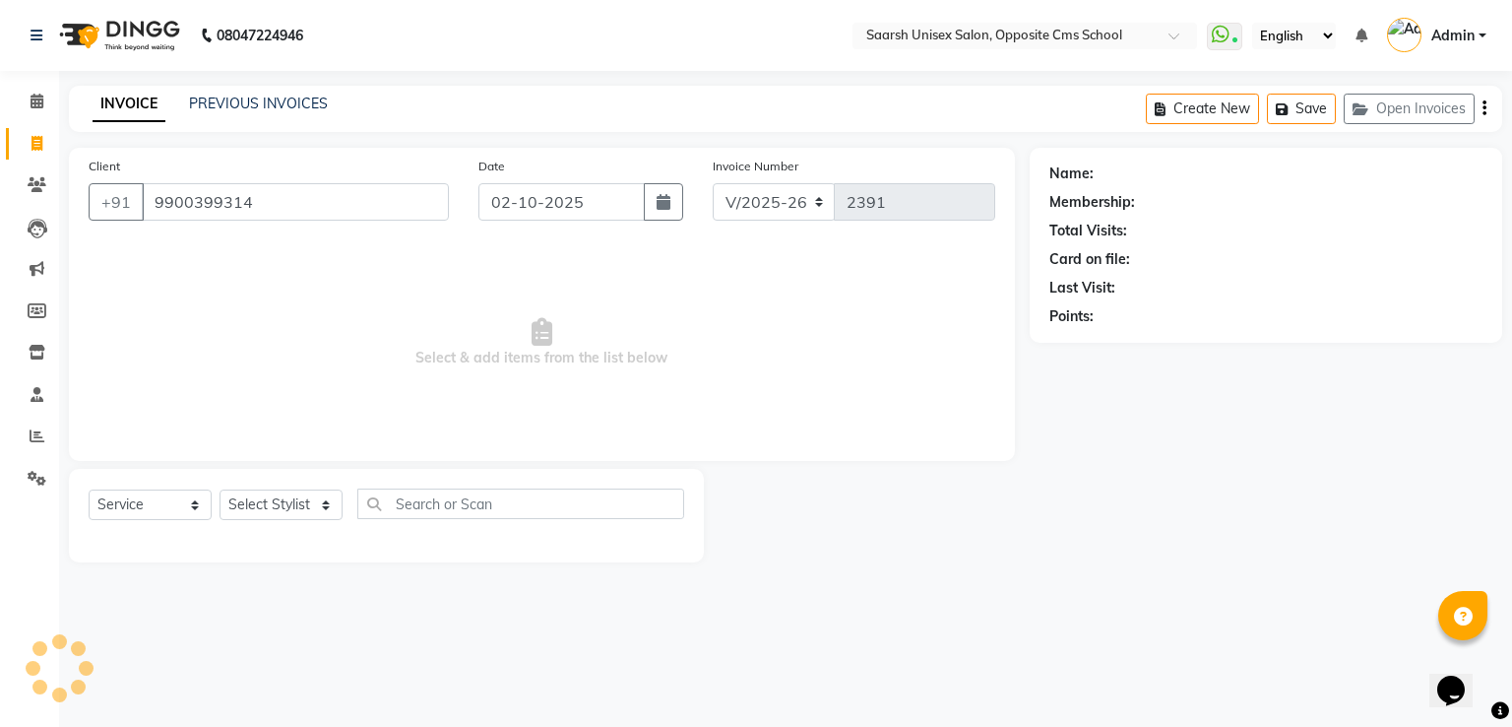
type input "9900399314"
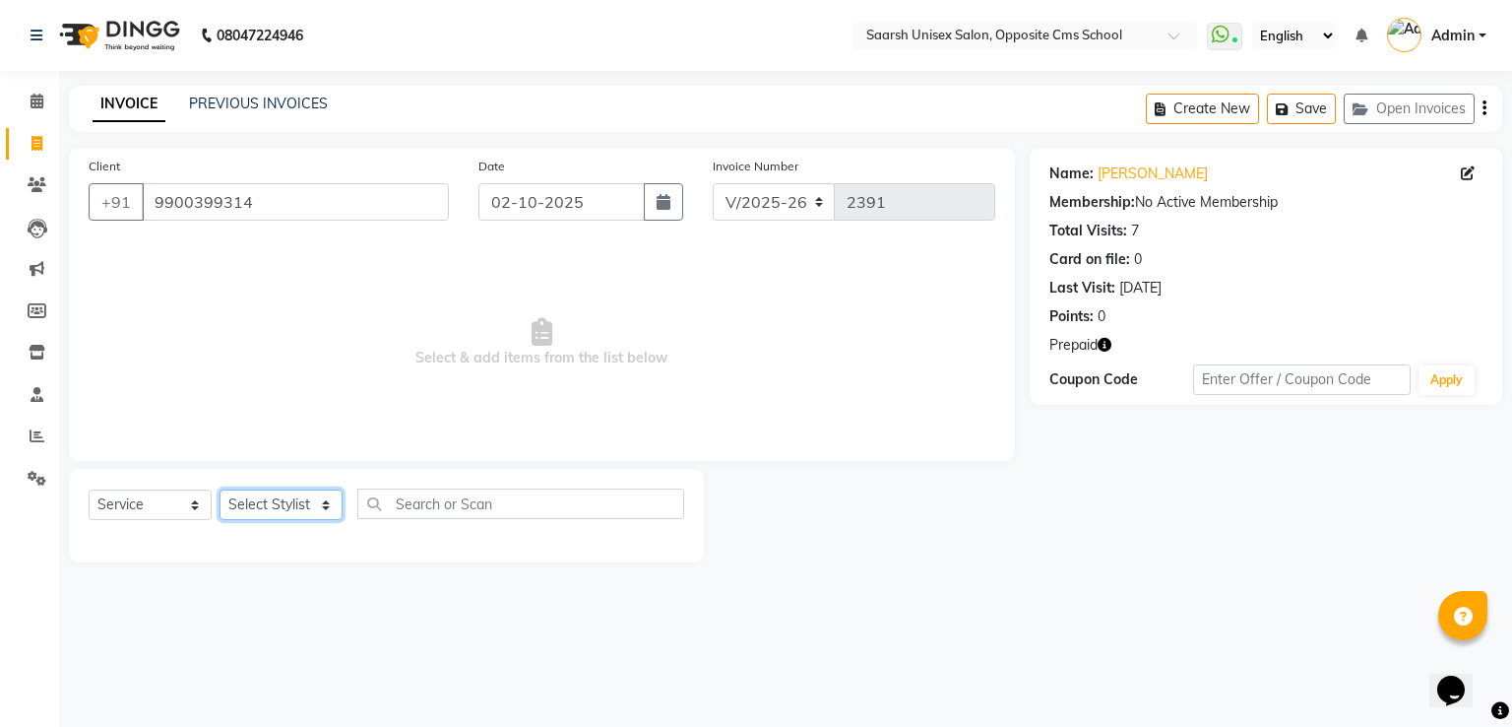
click at [263, 501] on select "Select Stylist [PERSON_NAME] Front Desk [PERSON_NAME] [PERSON_NAME] [PERSON_NAM…" at bounding box center [281, 504] width 123 height 31
select select "20644"
click at [220, 490] on select "Select Stylist [PERSON_NAME] Front Desk [PERSON_NAME] [PERSON_NAME] [PERSON_NAM…" at bounding box center [281, 504] width 123 height 31
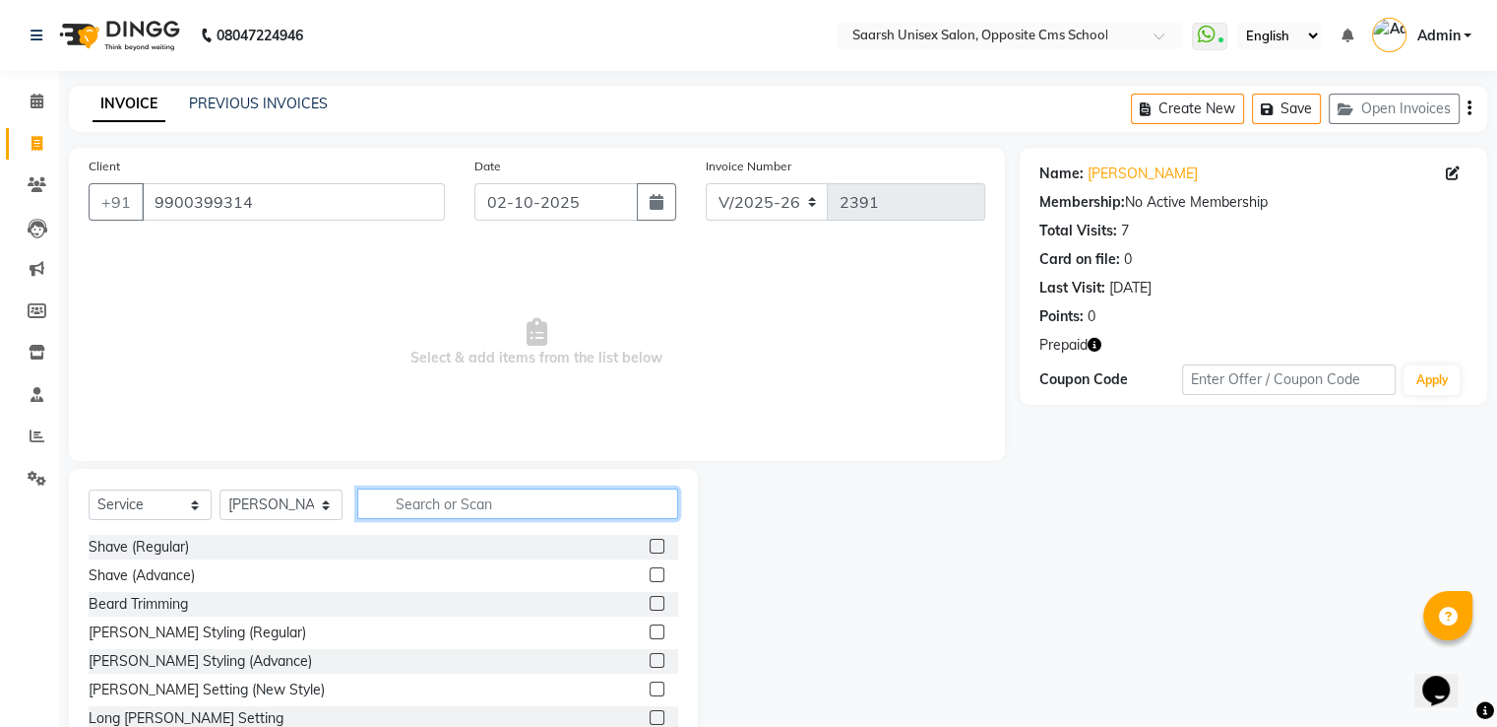
click at [453, 498] on input "text" at bounding box center [517, 503] width 321 height 31
type input "eye"
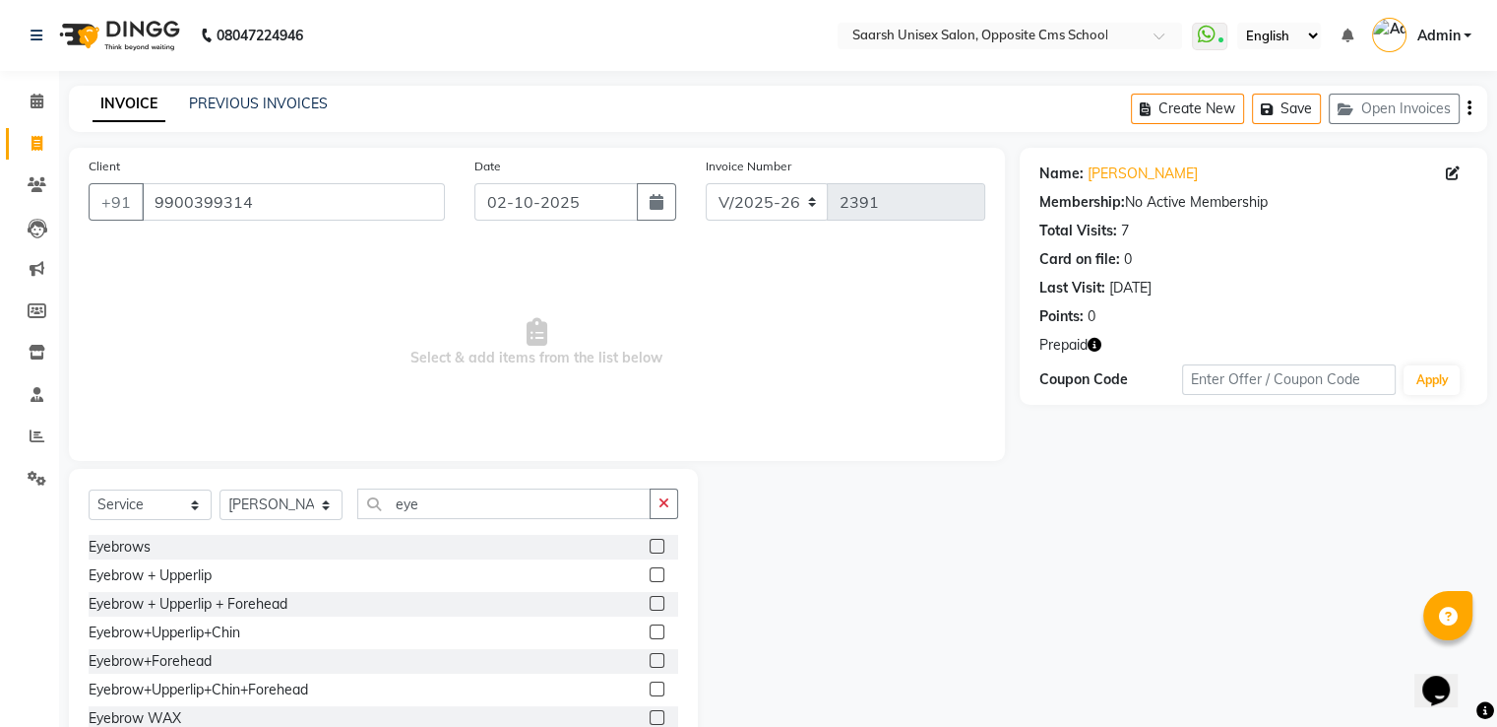
click at [650, 549] on label at bounding box center [657, 546] width 15 height 15
click at [650, 549] on input "checkbox" at bounding box center [656, 546] width 13 height 13
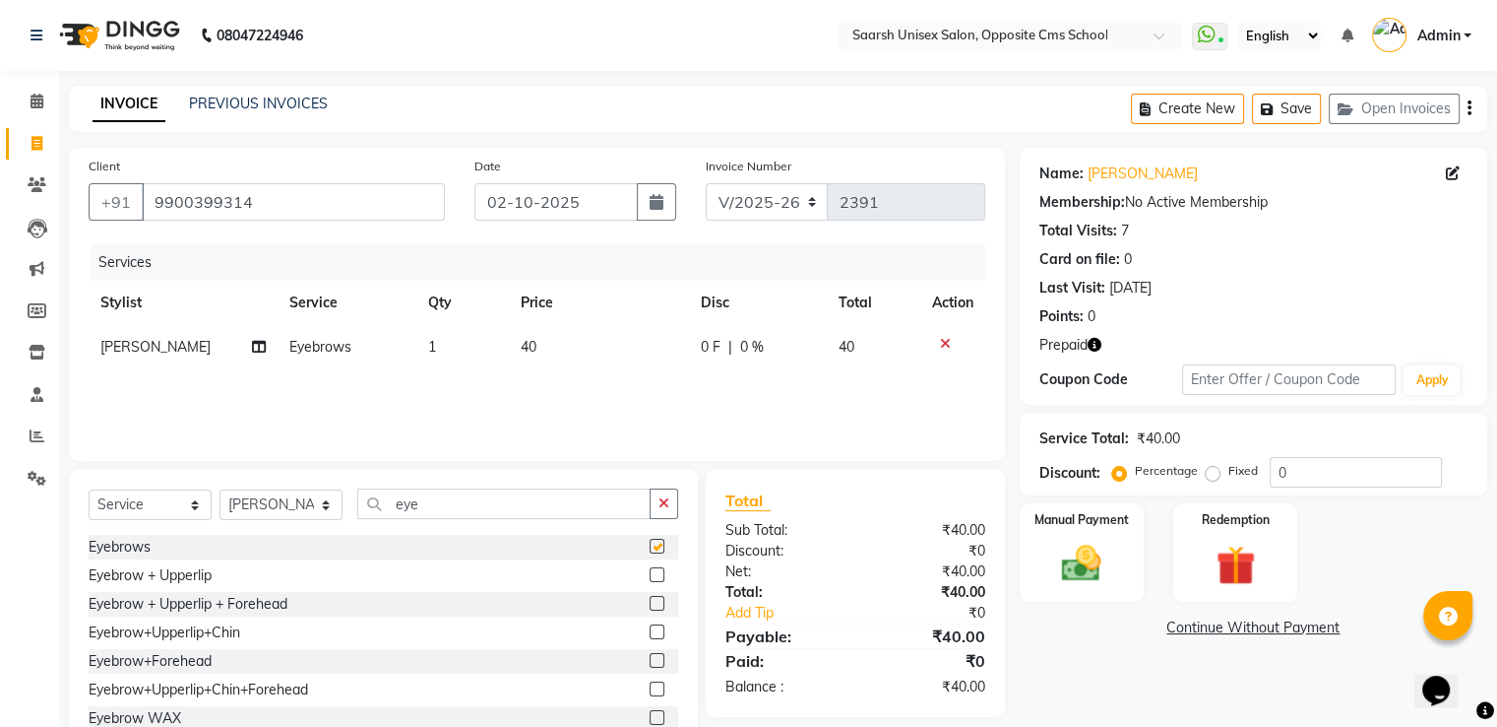
checkbox input "false"
click at [587, 516] on input "eye" at bounding box center [503, 503] width 293 height 31
type input "e"
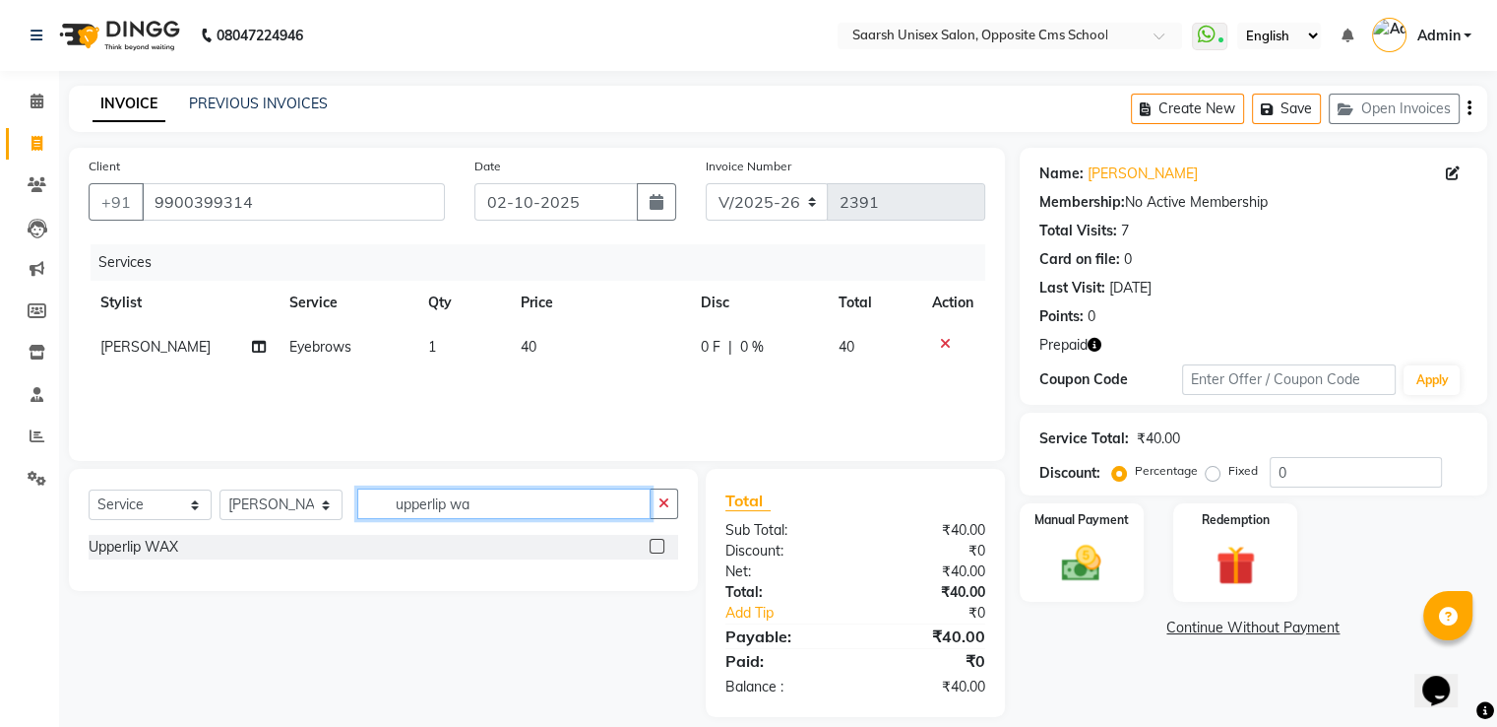
type input "upperlip wa"
click at [656, 544] on label at bounding box center [657, 546] width 15 height 15
click at [656, 544] on input "checkbox" at bounding box center [656, 546] width 13 height 13
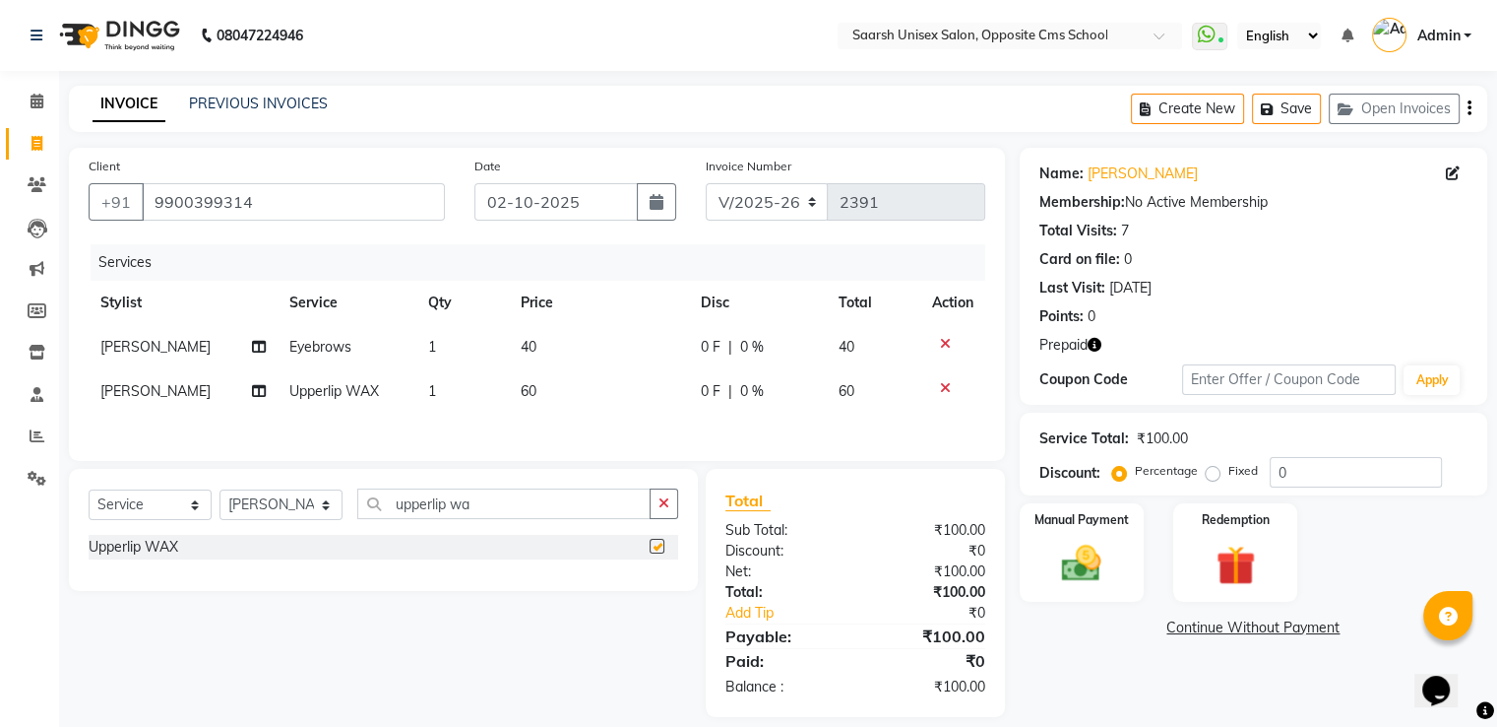
checkbox input "false"
click at [561, 517] on input "upperlip wa" at bounding box center [503, 503] width 293 height 31
type input "u"
type input "chin wa"
click at [654, 552] on label at bounding box center [657, 546] width 15 height 15
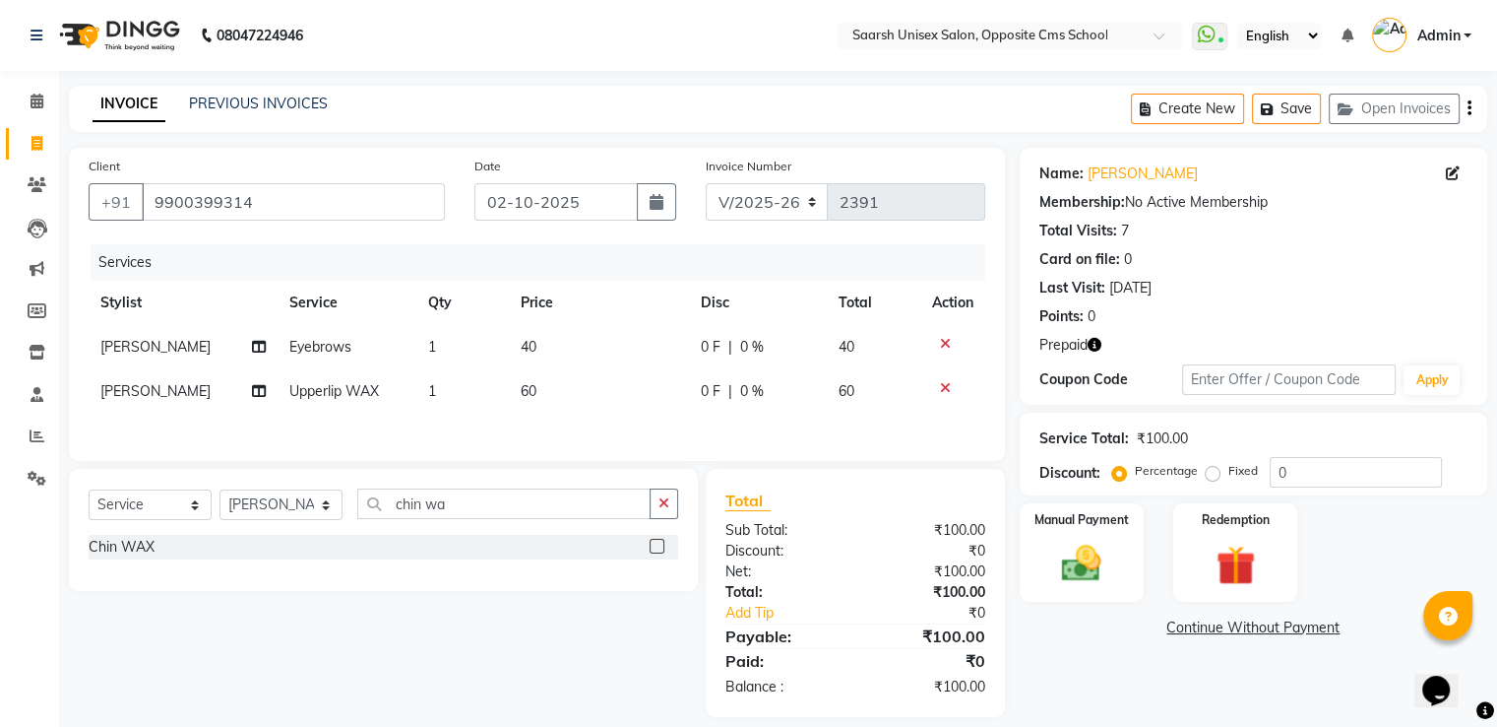
click at [654, 552] on input "checkbox" at bounding box center [656, 546] width 13 height 13
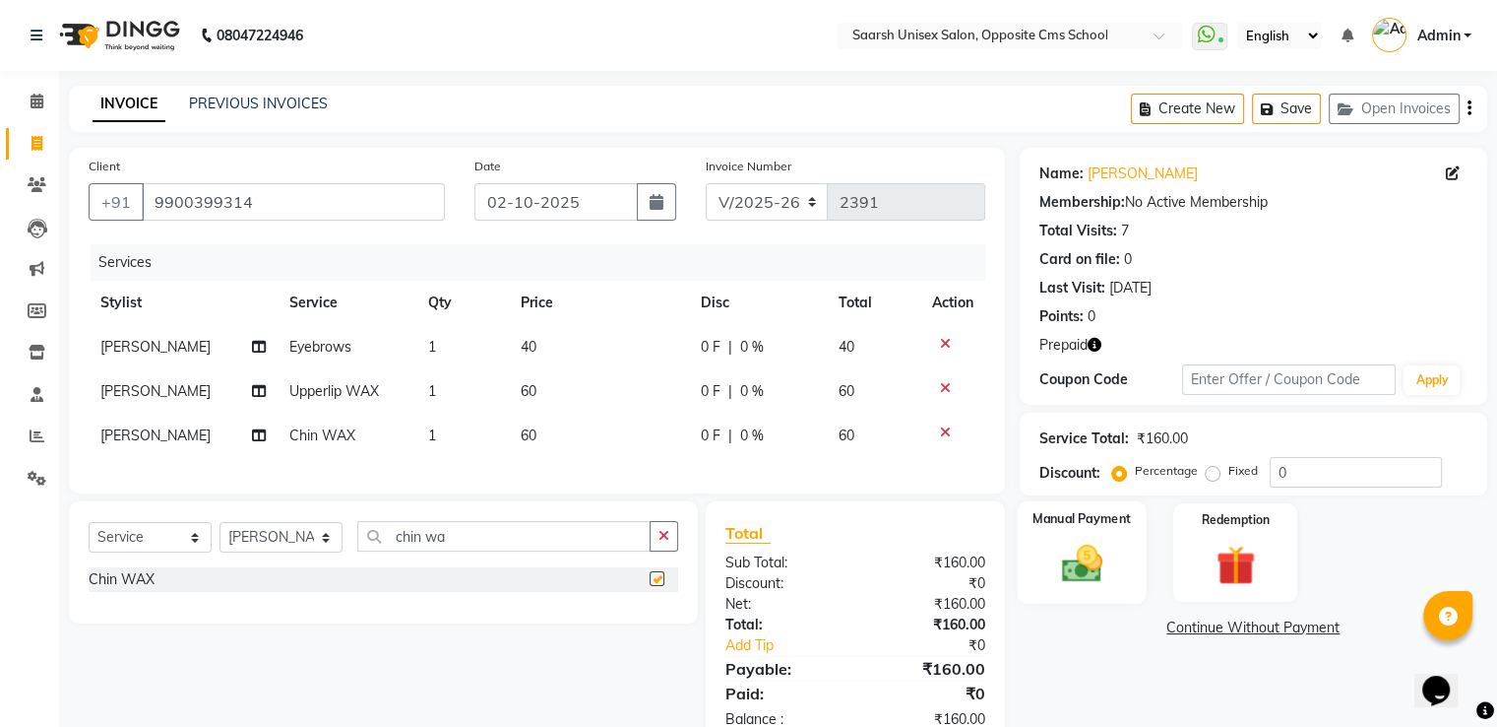
checkbox input "false"
click at [1095, 540] on img at bounding box center [1081, 563] width 66 height 47
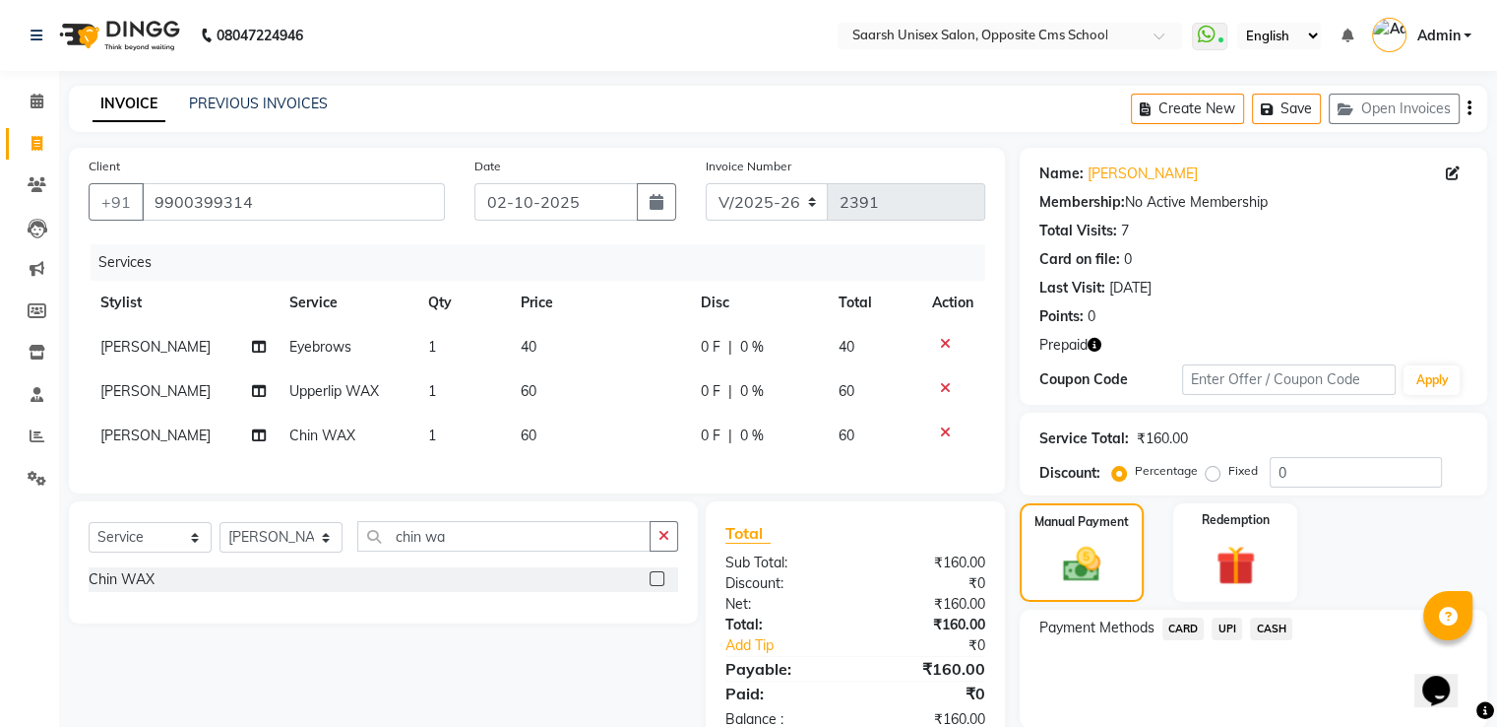
click at [1262, 631] on span "CASH" at bounding box center [1271, 628] width 42 height 23
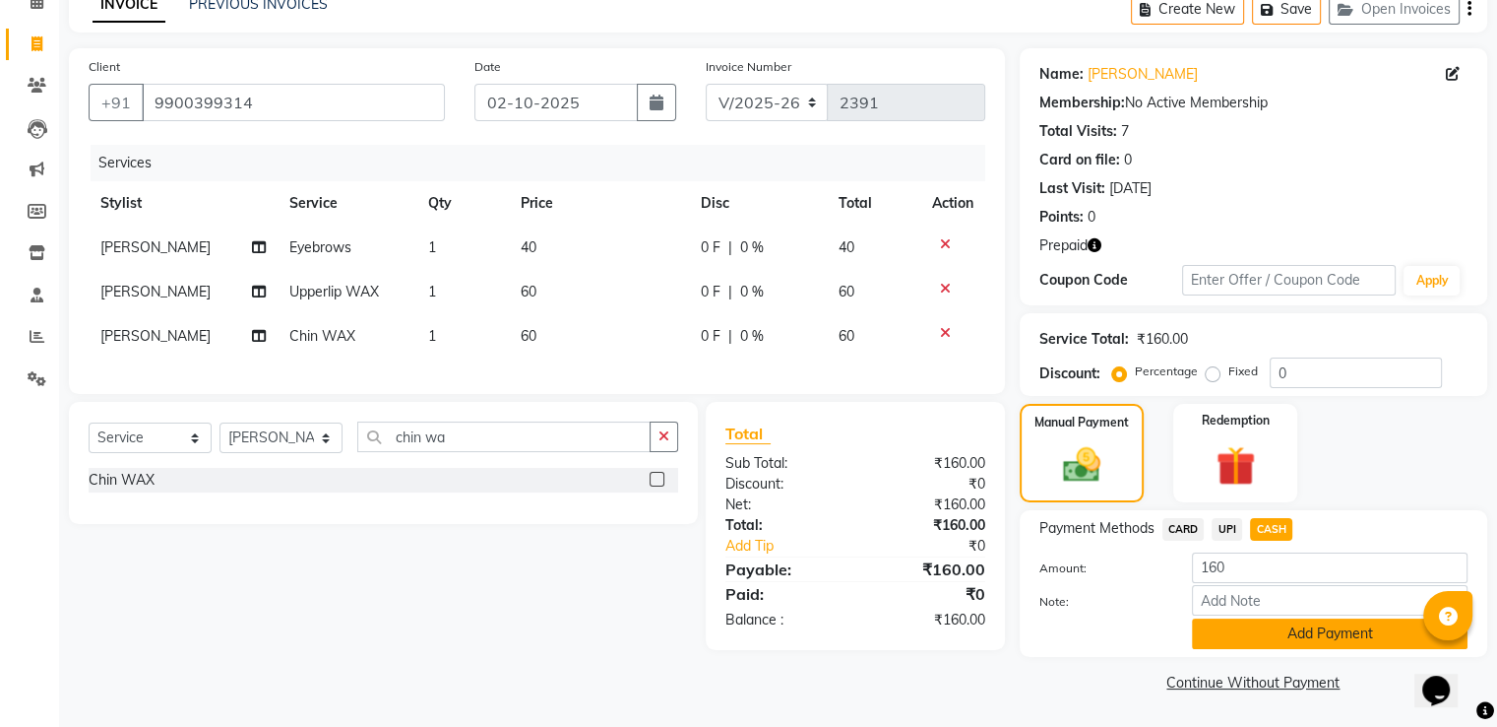
click at [1250, 630] on button "Add Payment" at bounding box center [1330, 633] width 276 height 31
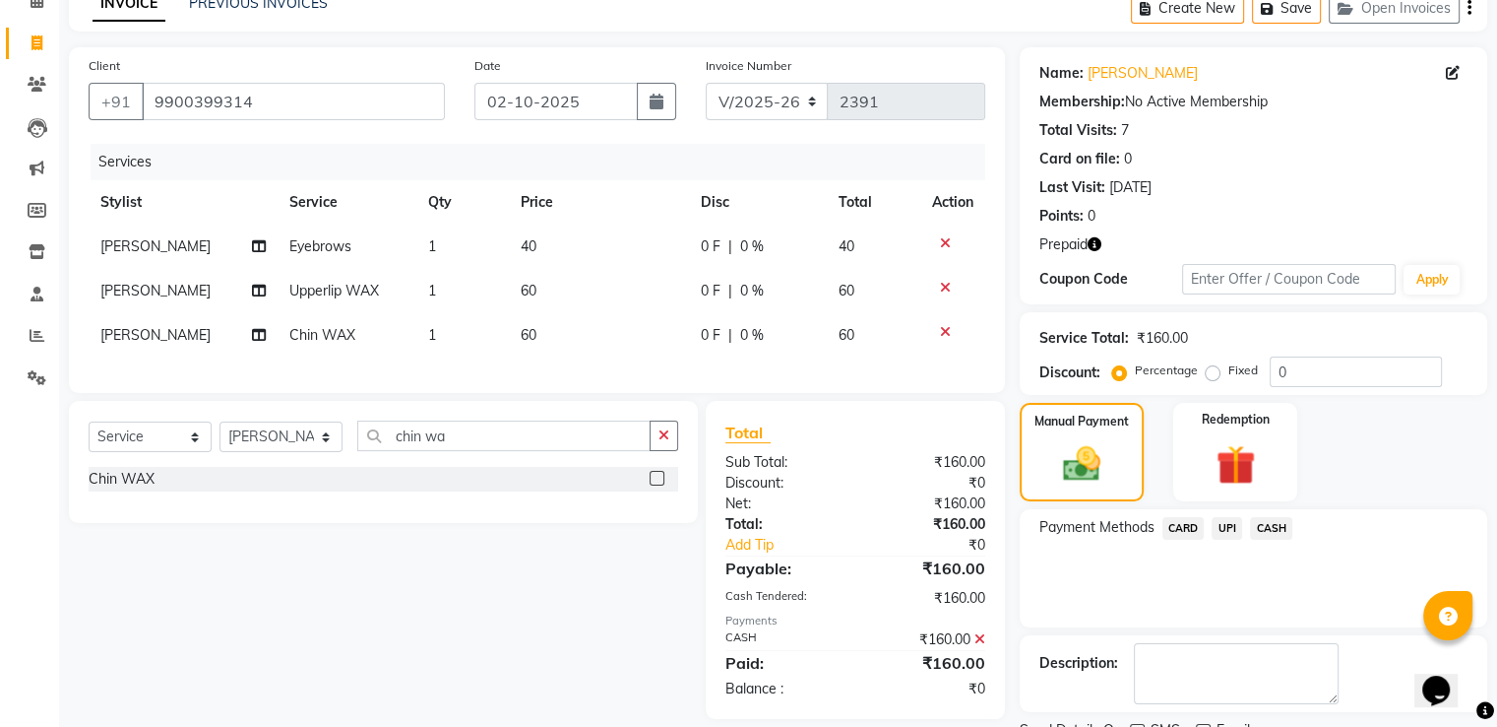
scroll to position [181, 0]
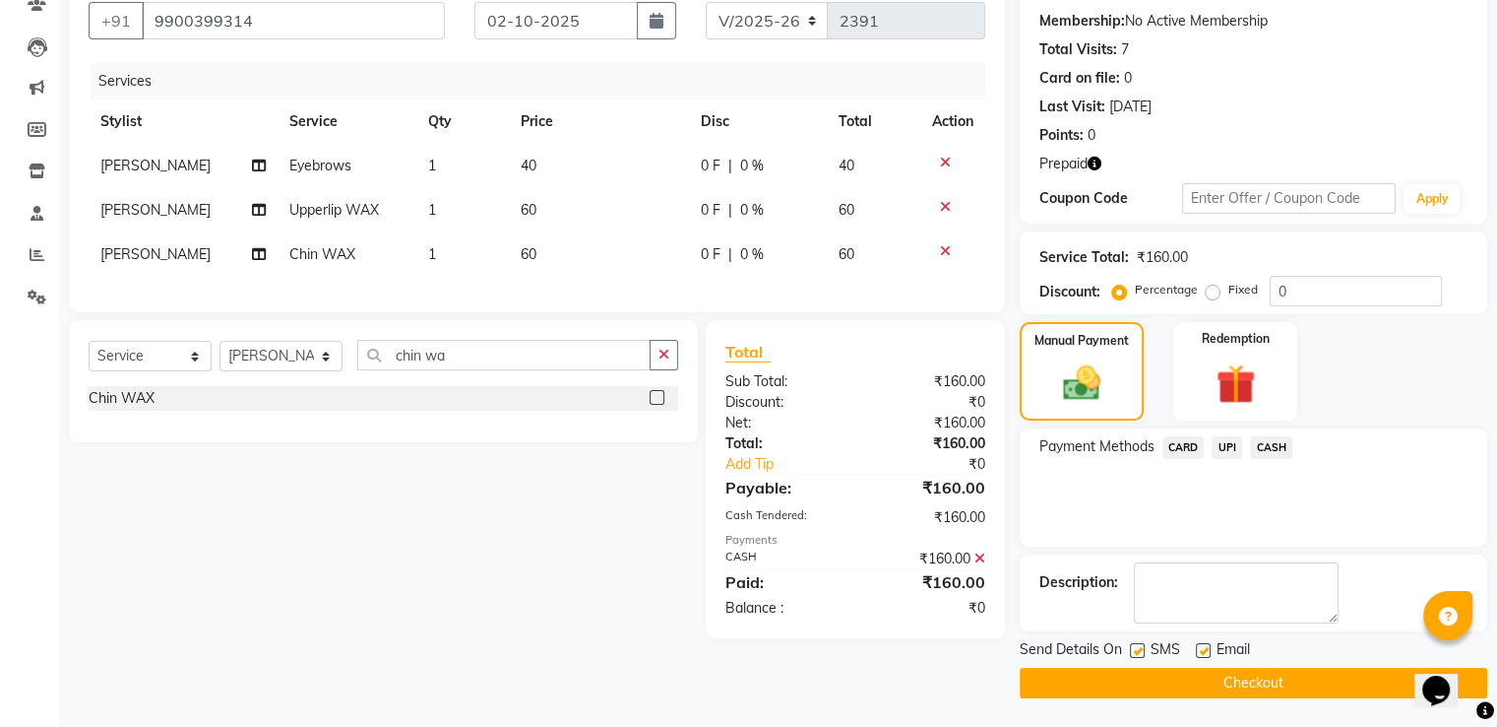
click at [1128, 674] on button "Checkout" at bounding box center [1254, 682] width 468 height 31
